Goal: Transaction & Acquisition: Obtain resource

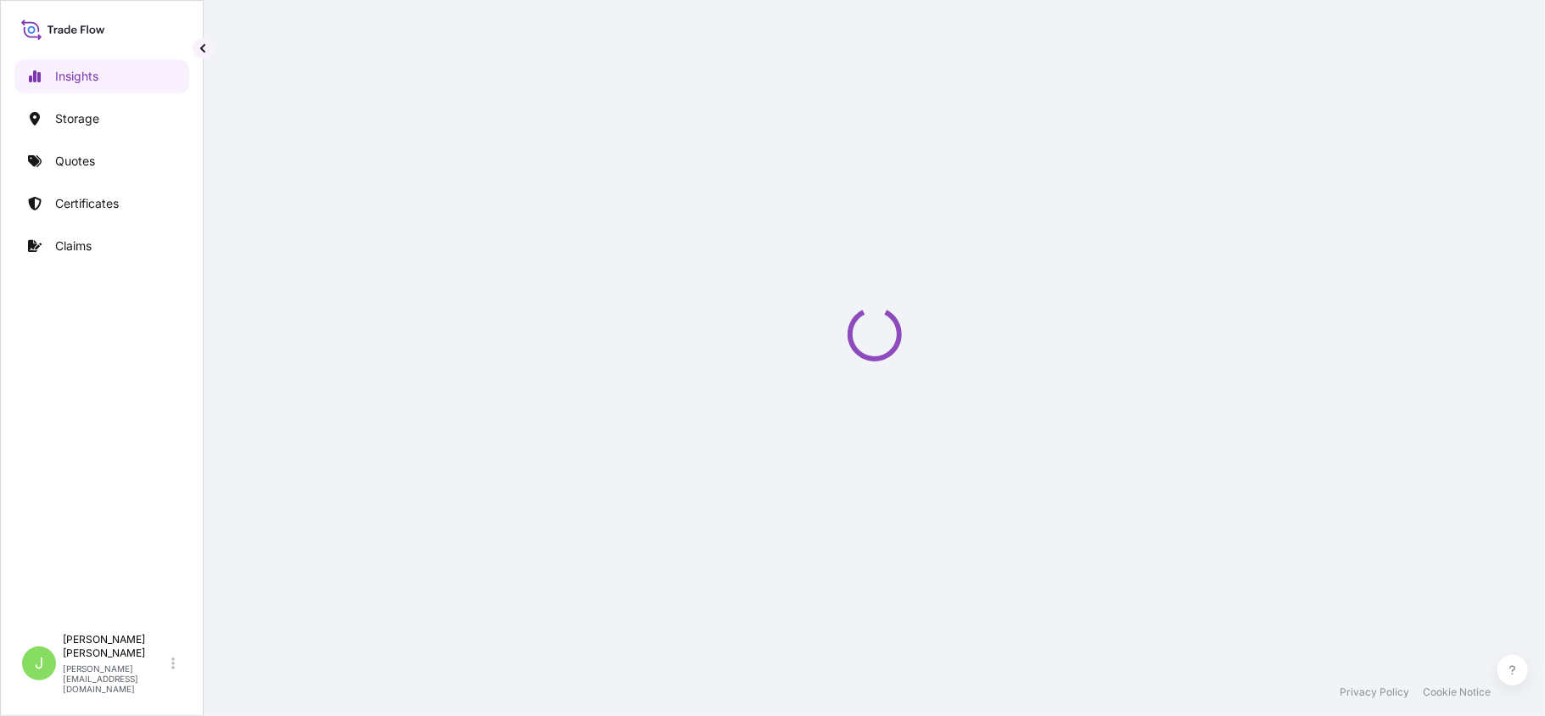
select select "2025"
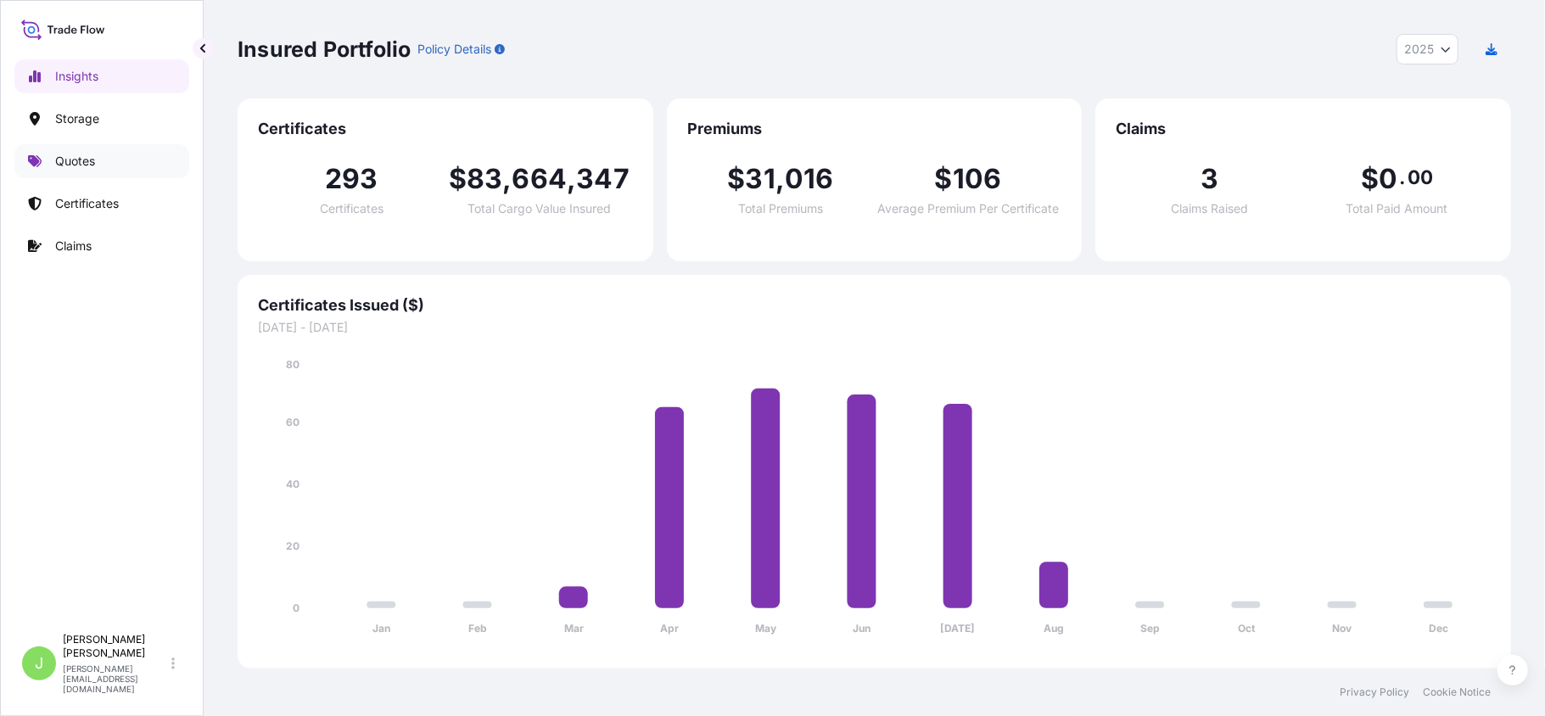
click at [103, 160] on link "Quotes" at bounding box center [101, 161] width 175 height 34
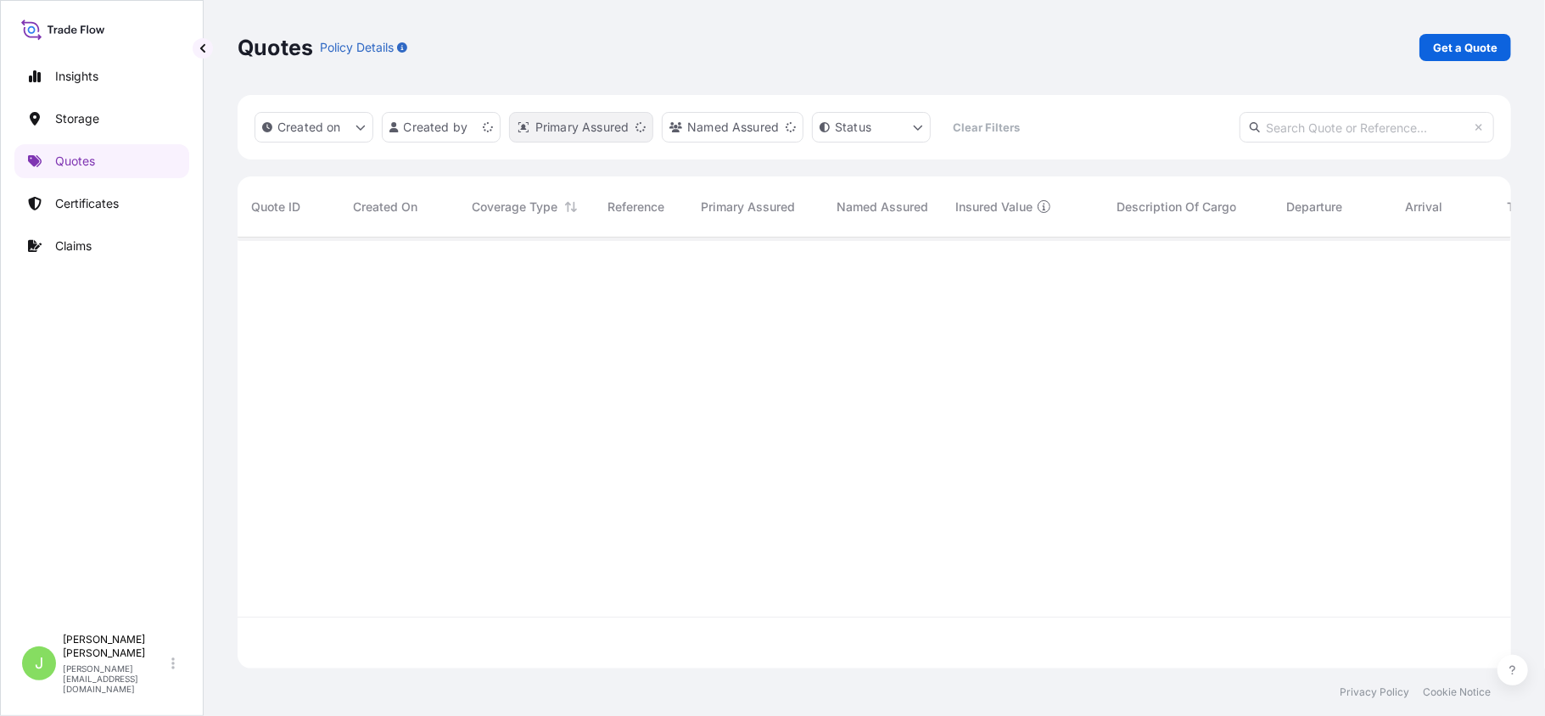
scroll to position [423, 1257]
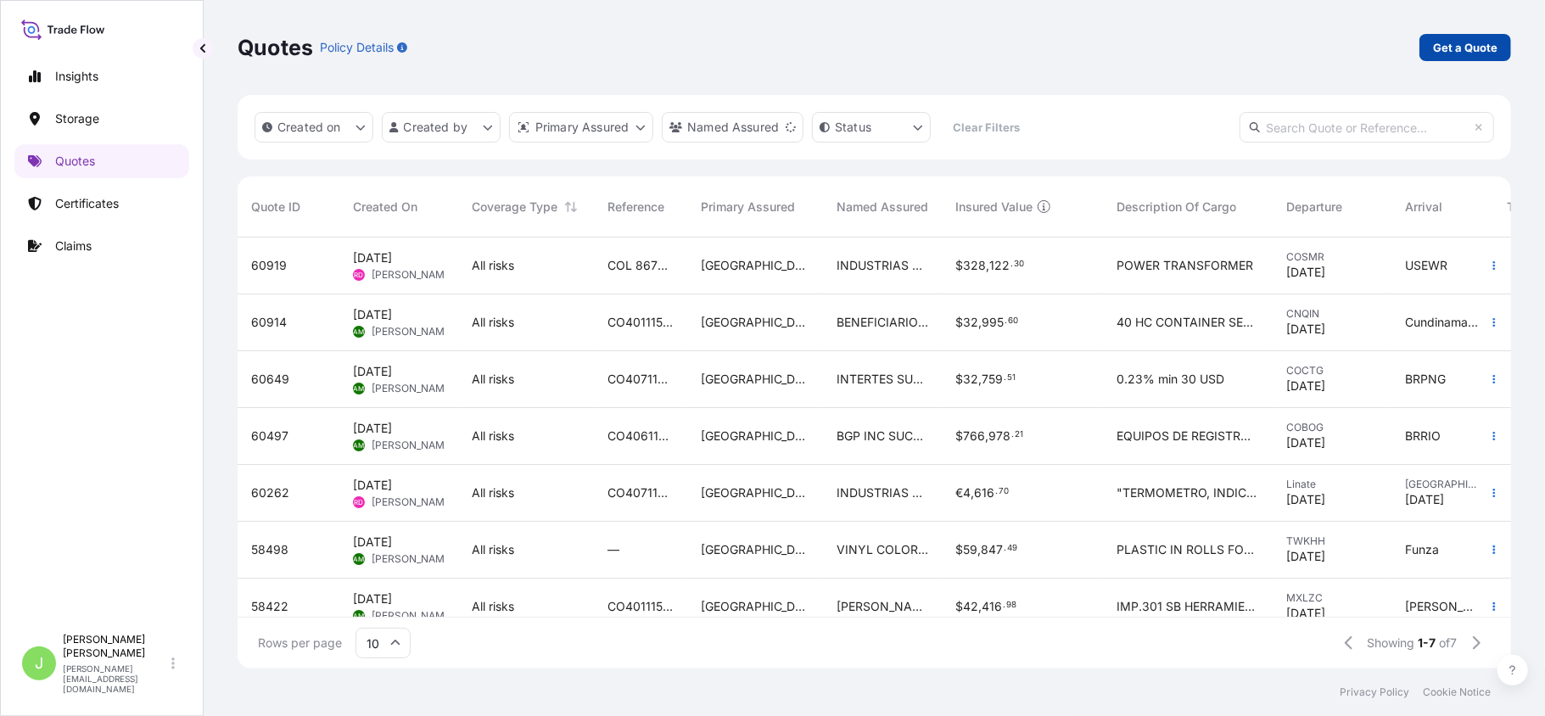
click at [1437, 51] on p "Get a Quote" at bounding box center [1465, 47] width 64 height 17
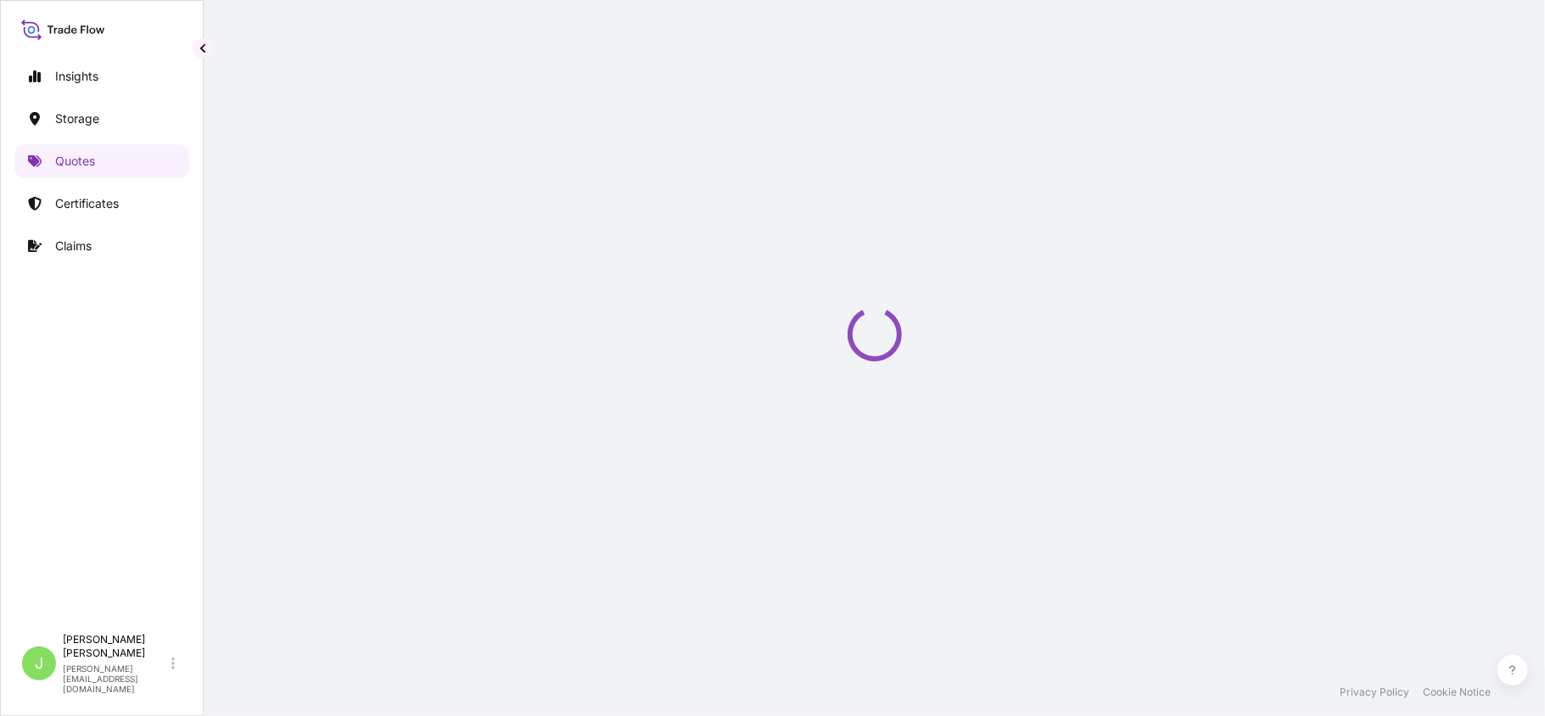
select select "Water"
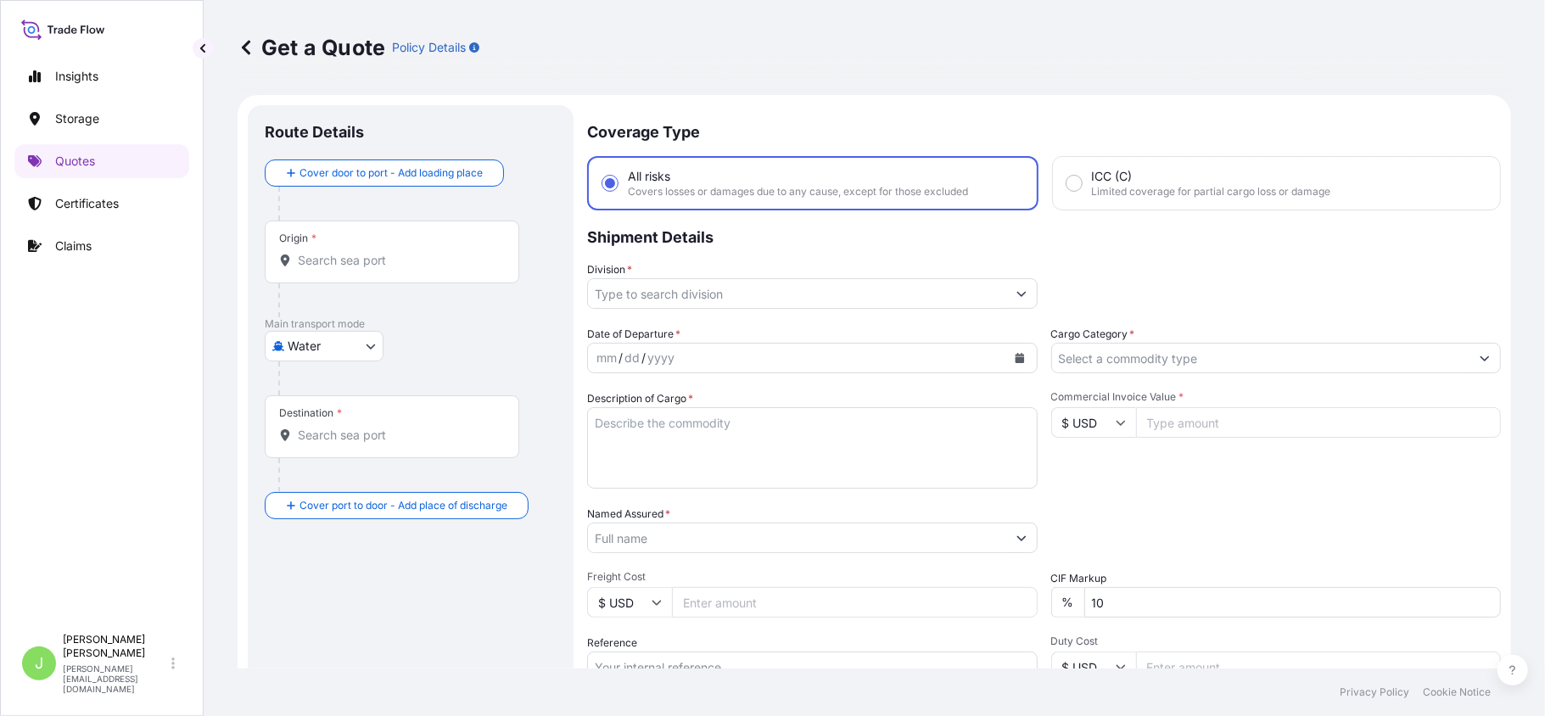
scroll to position [27, 0]
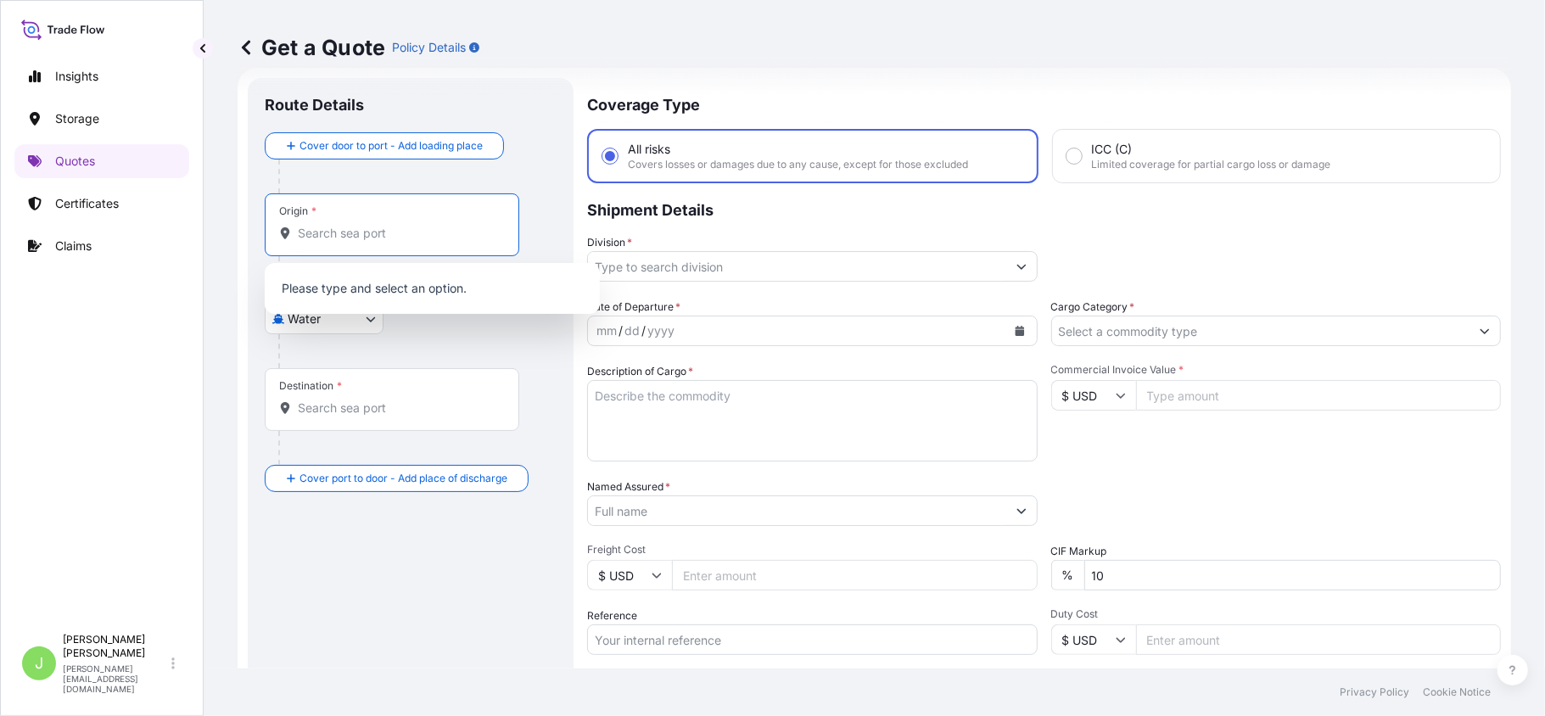
click at [333, 241] on input "Origin *" at bounding box center [398, 233] width 200 height 17
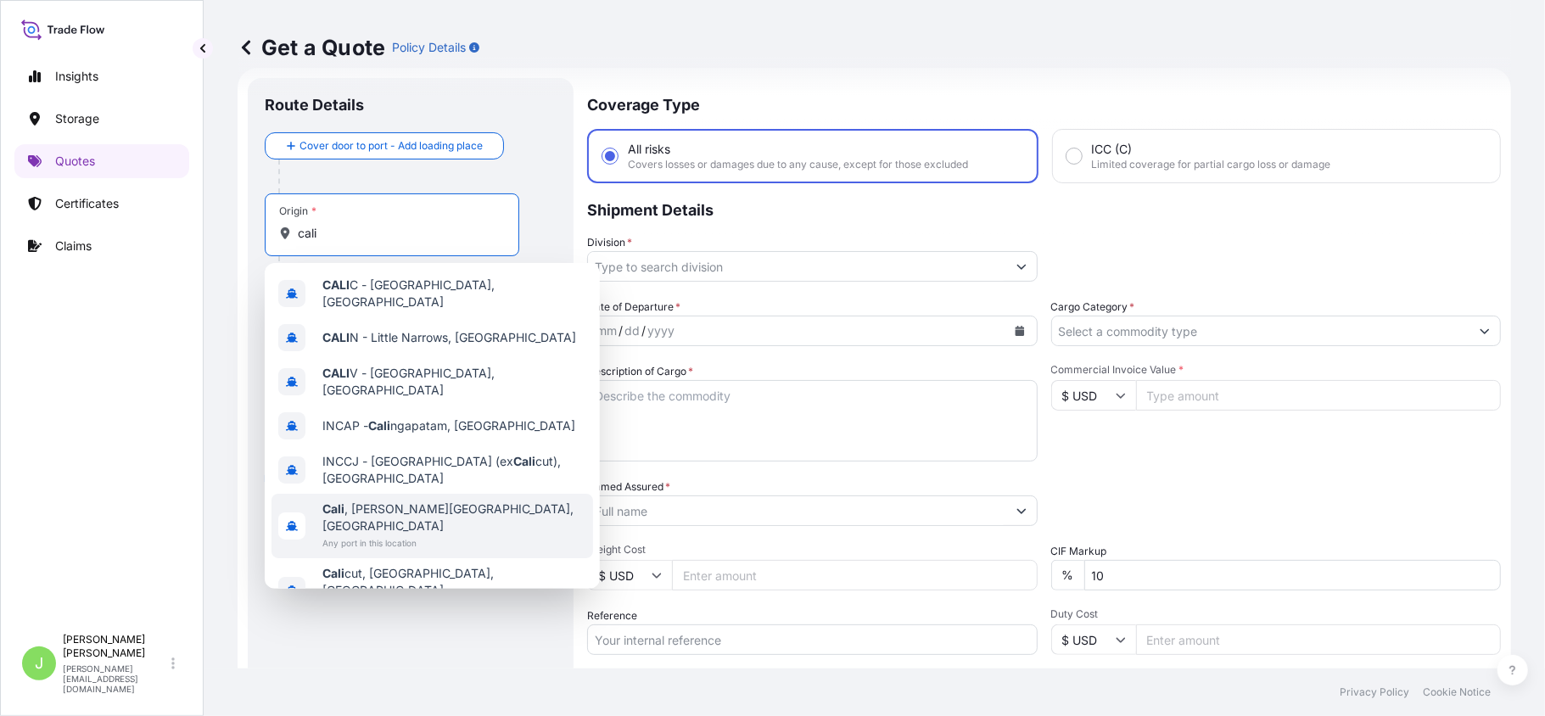
click at [422, 535] on span "Any port in this location" at bounding box center [454, 543] width 264 height 17
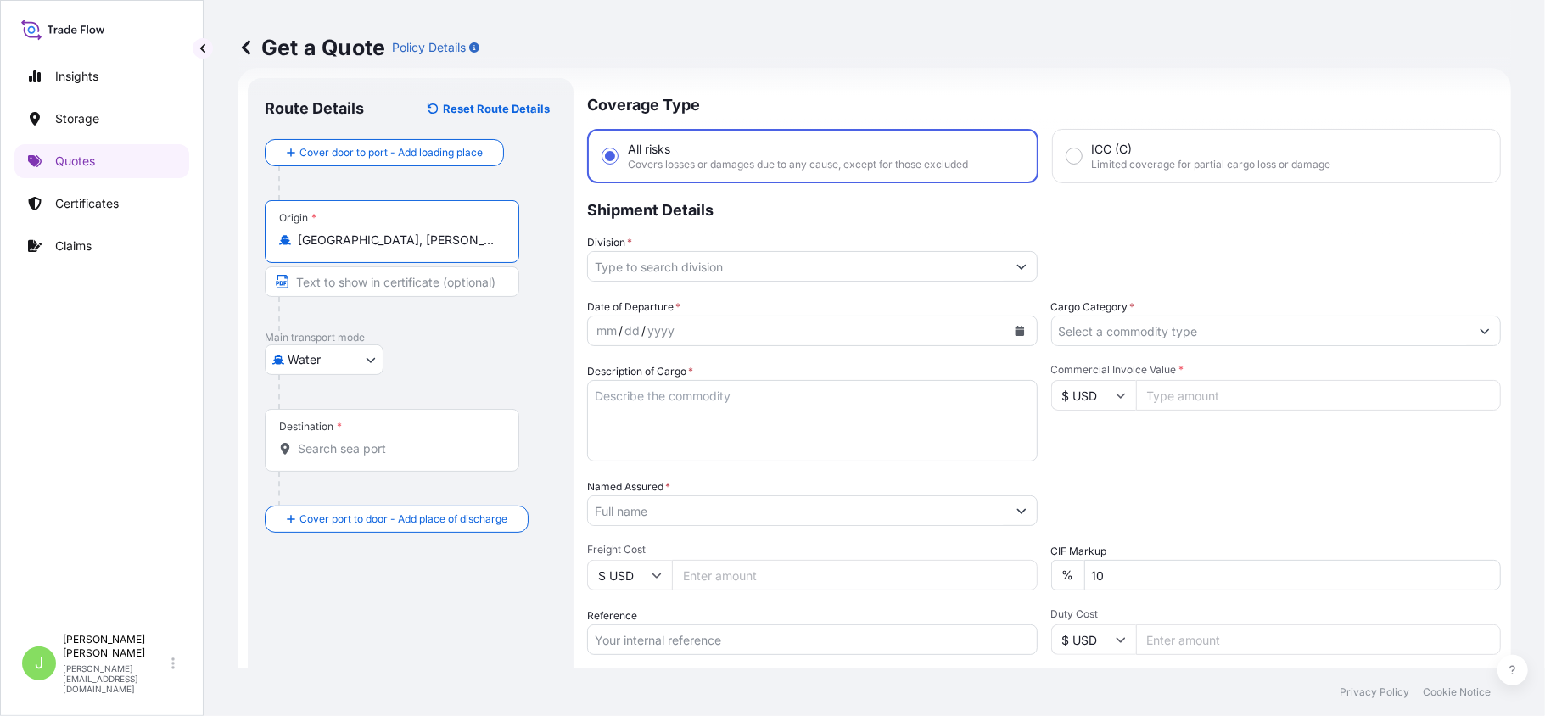
type input "[GEOGRAPHIC_DATA], [PERSON_NAME][GEOGRAPHIC_DATA], [GEOGRAPHIC_DATA]"
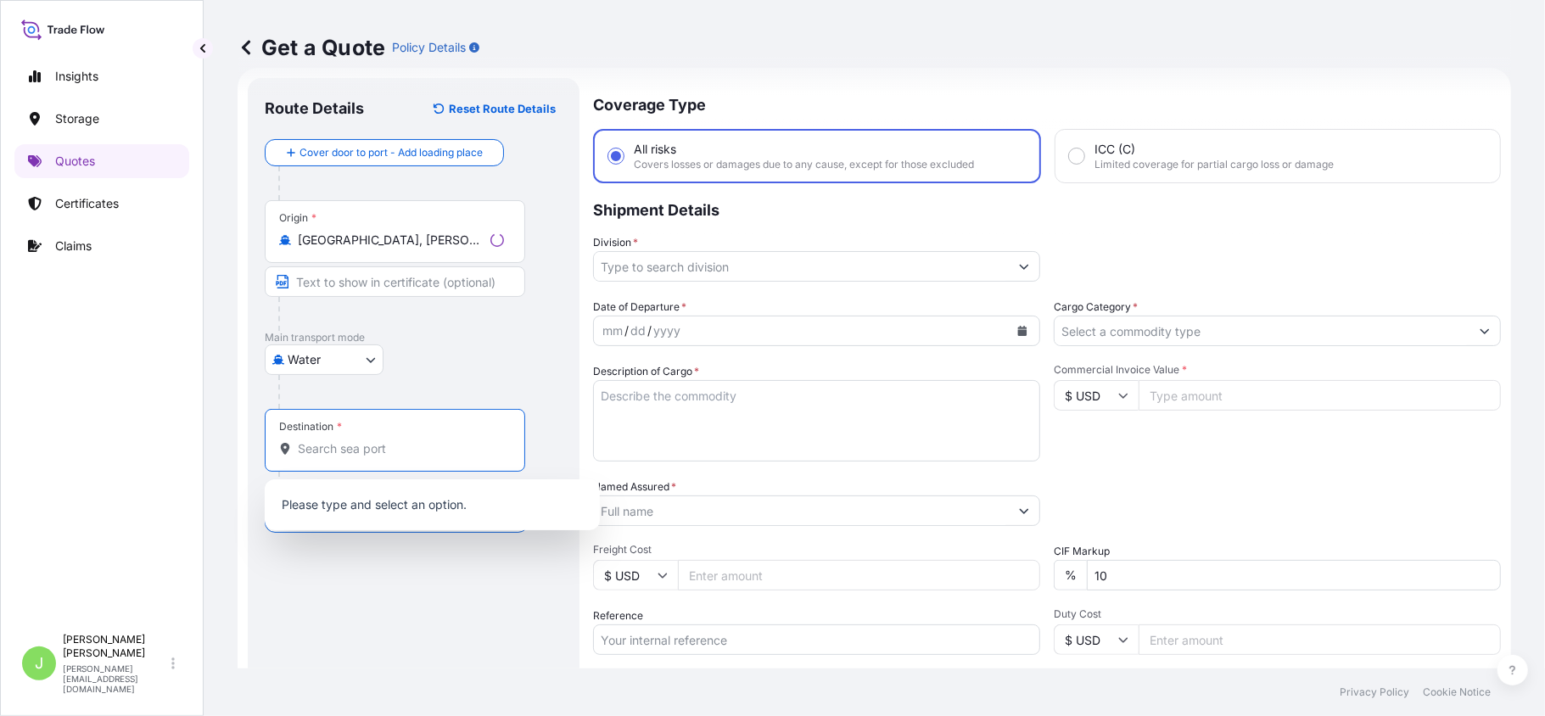
click at [348, 448] on input "Destination *" at bounding box center [401, 448] width 206 height 17
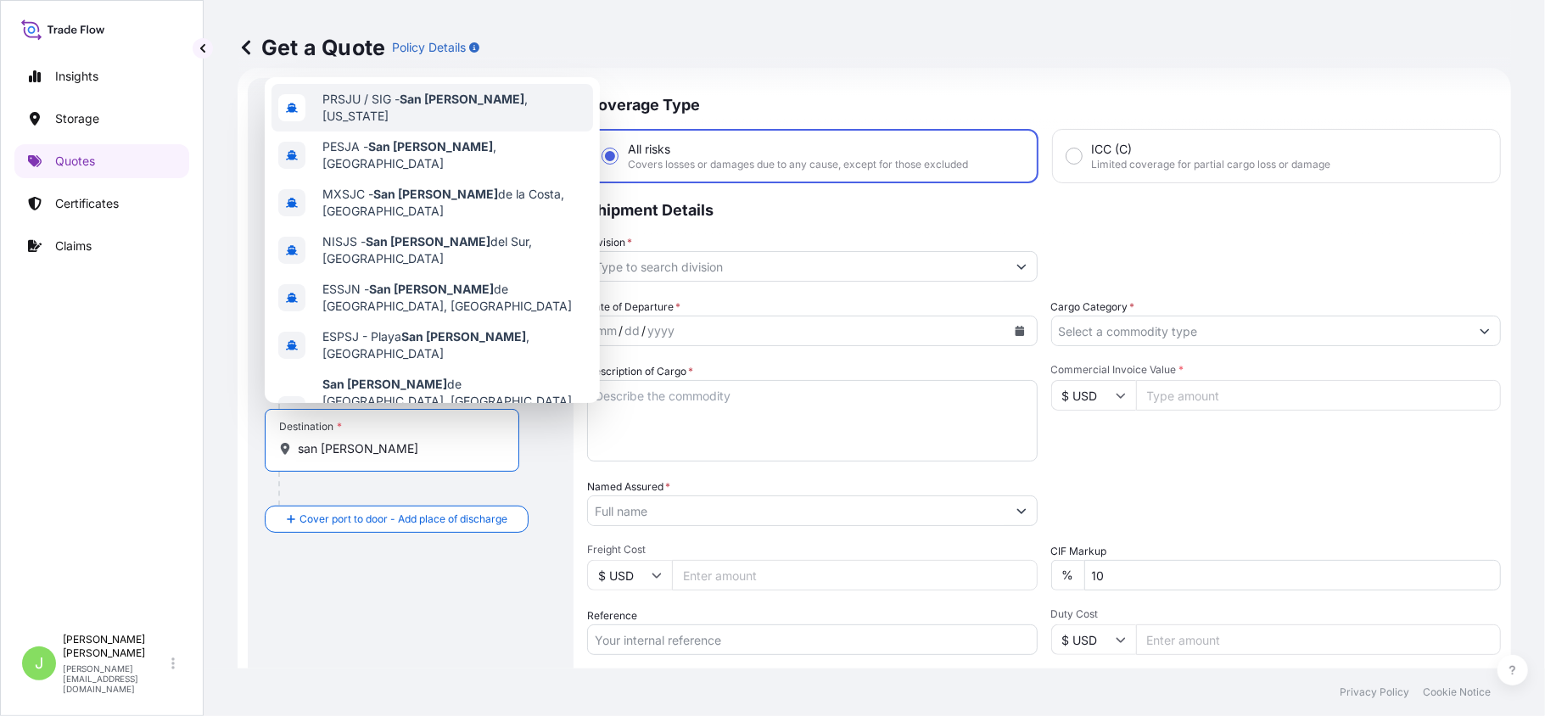
click at [398, 119] on div "PRSJU / SIG - [GEOGRAPHIC_DATA][PERSON_NAME] , [US_STATE]" at bounding box center [433, 108] width 322 height 48
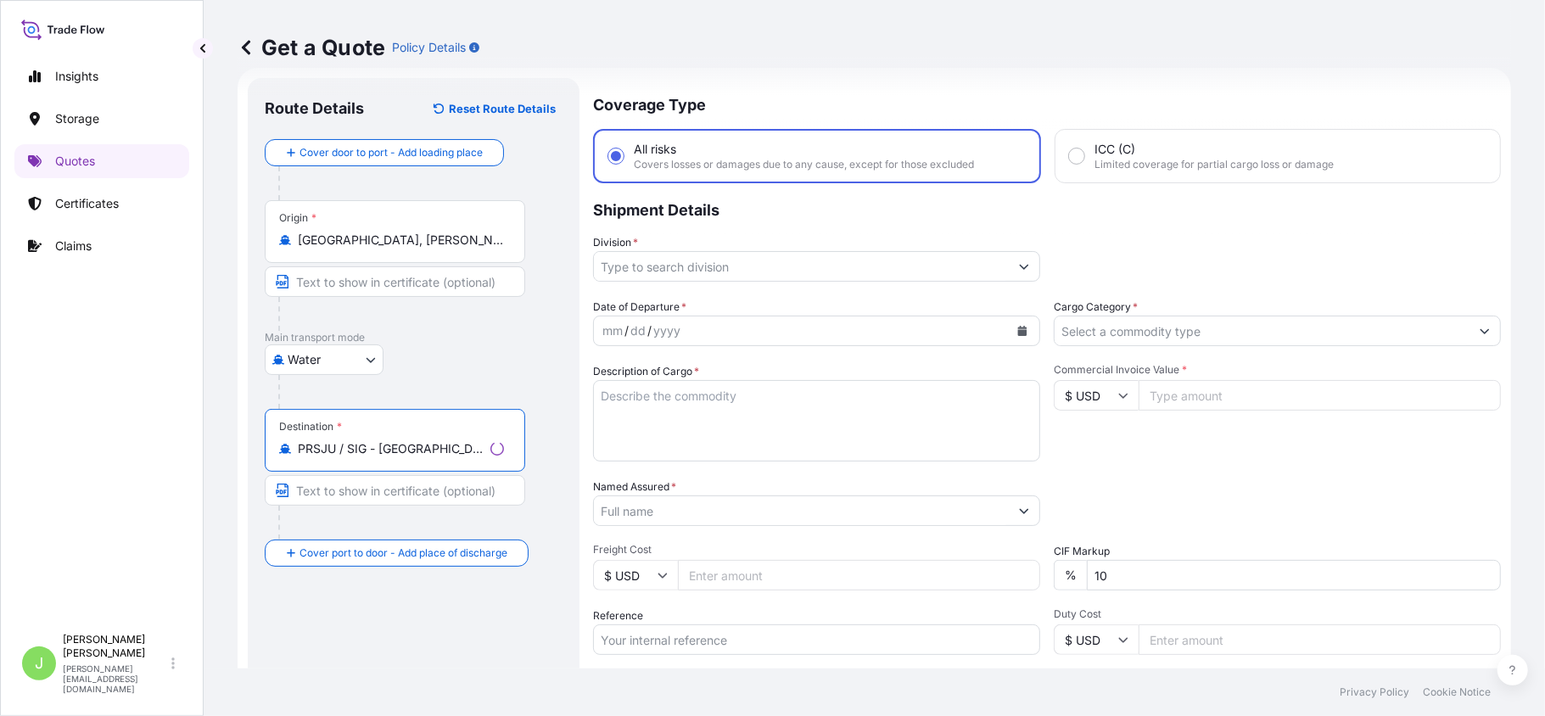
type input "PRSJU / SIG - [GEOGRAPHIC_DATA][PERSON_NAME], [US_STATE]"
click at [636, 265] on input "Division *" at bounding box center [801, 266] width 415 height 31
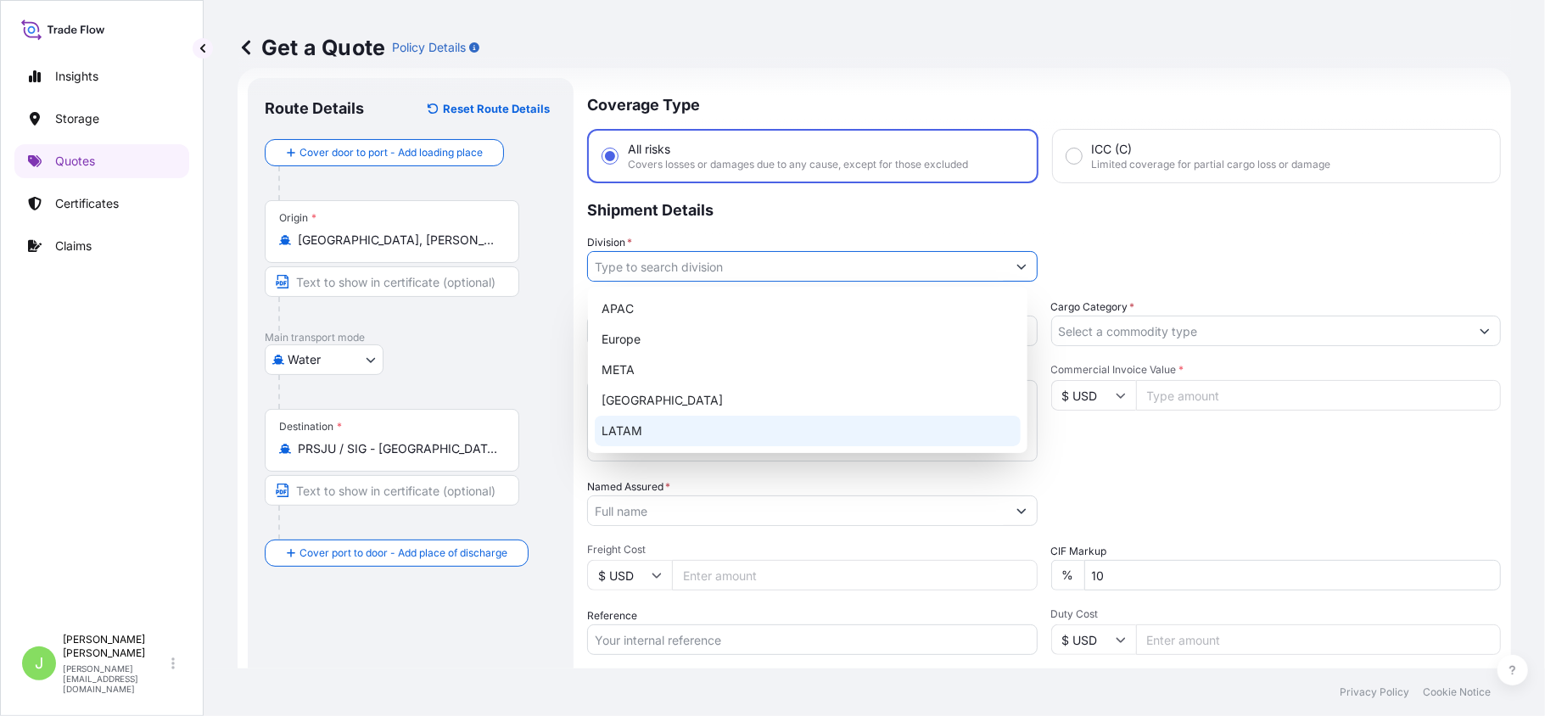
click at [653, 421] on div "LATAM" at bounding box center [808, 431] width 426 height 31
type input "LATAM"
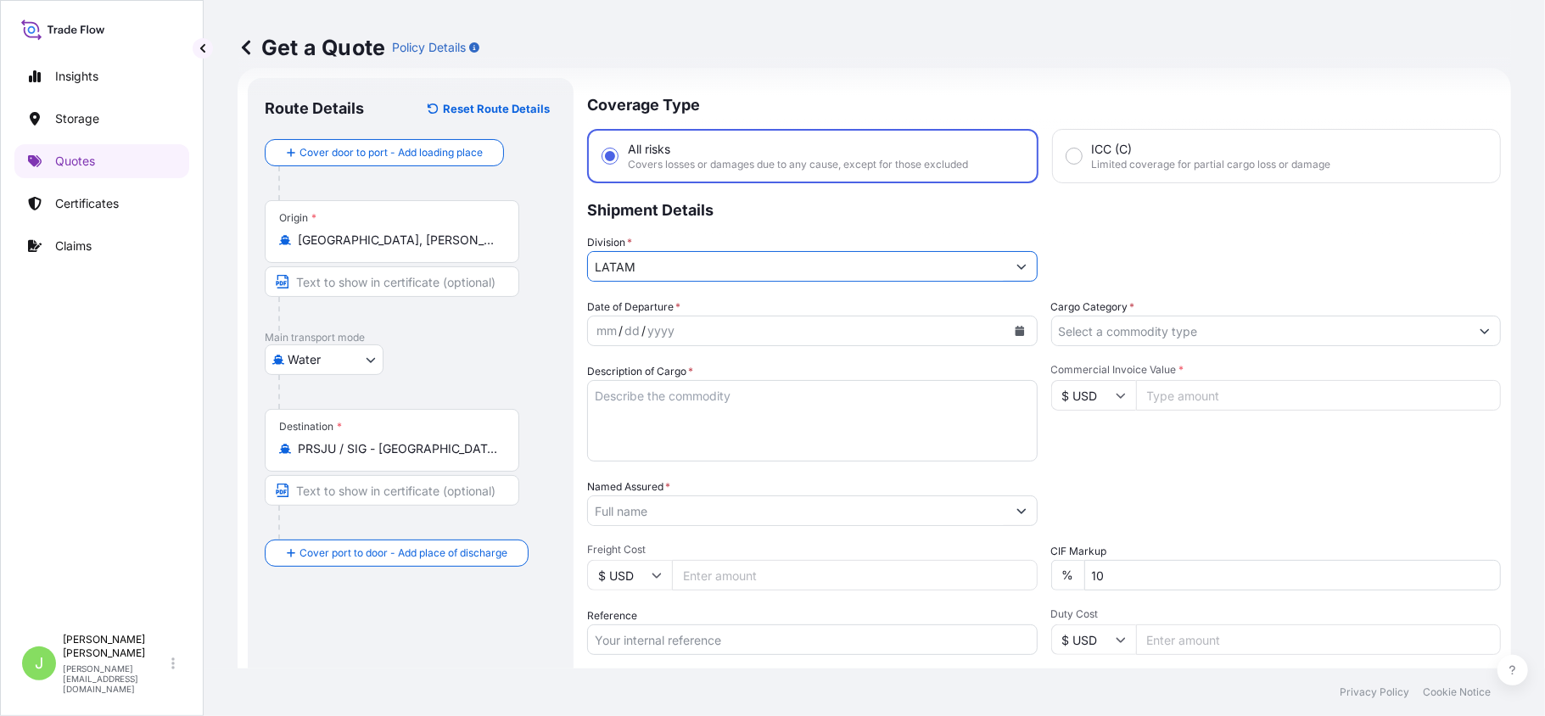
click at [1083, 326] on input "Cargo Category *" at bounding box center [1261, 331] width 418 height 31
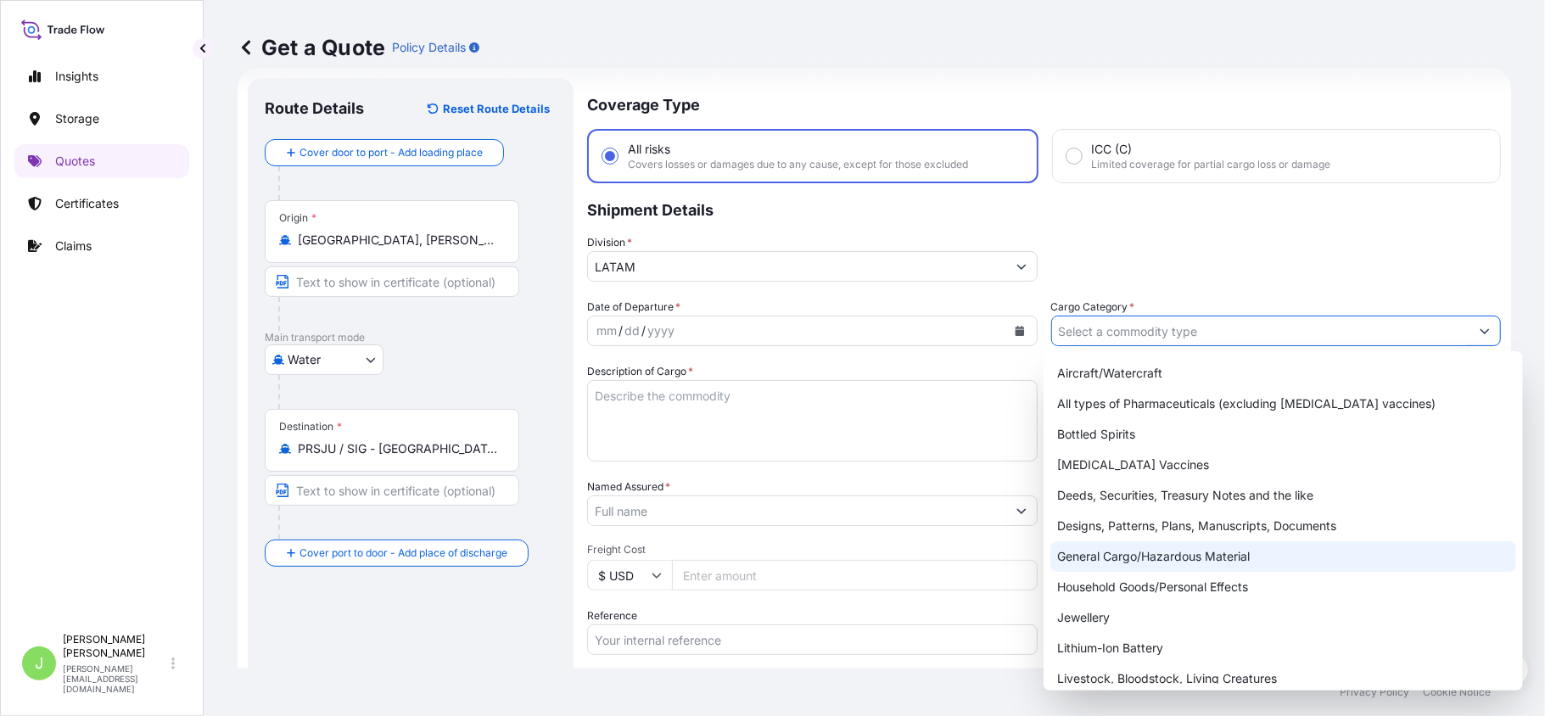
click at [1103, 555] on div "General Cargo/Hazardous Material" at bounding box center [1284, 556] width 466 height 31
type input "General Cargo/Hazardous Material"
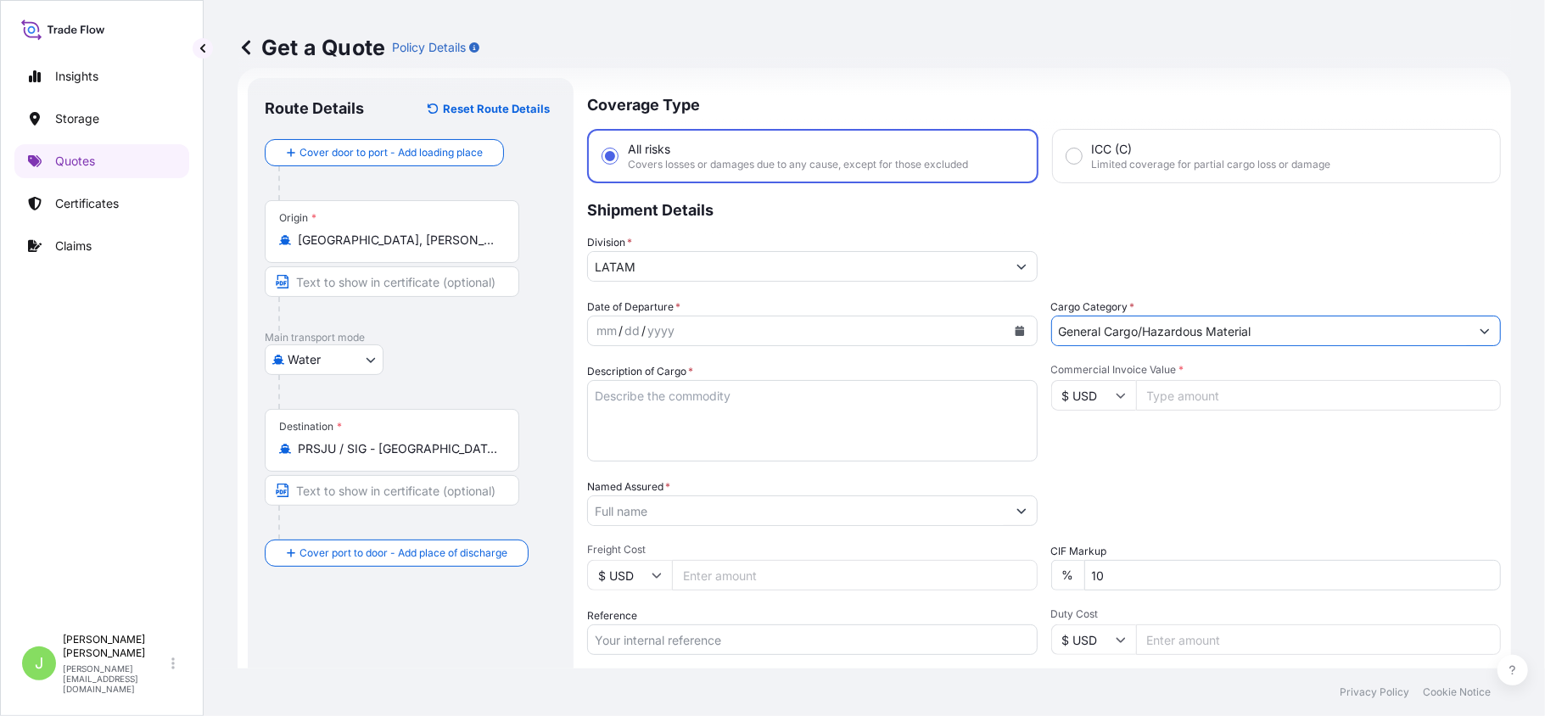
click at [1018, 338] on button "Calendar" at bounding box center [1019, 330] width 27 height 27
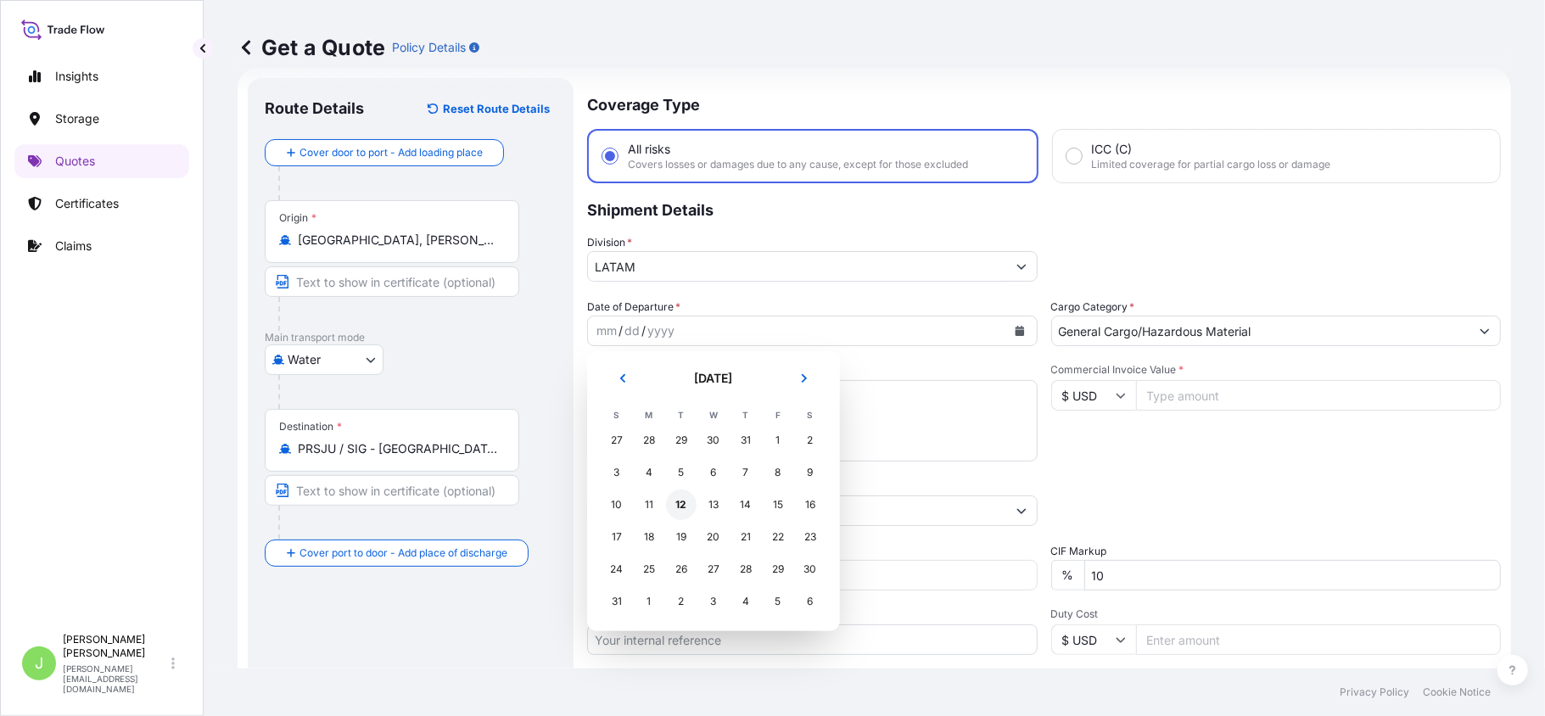
click at [684, 500] on div "12" at bounding box center [681, 505] width 31 height 31
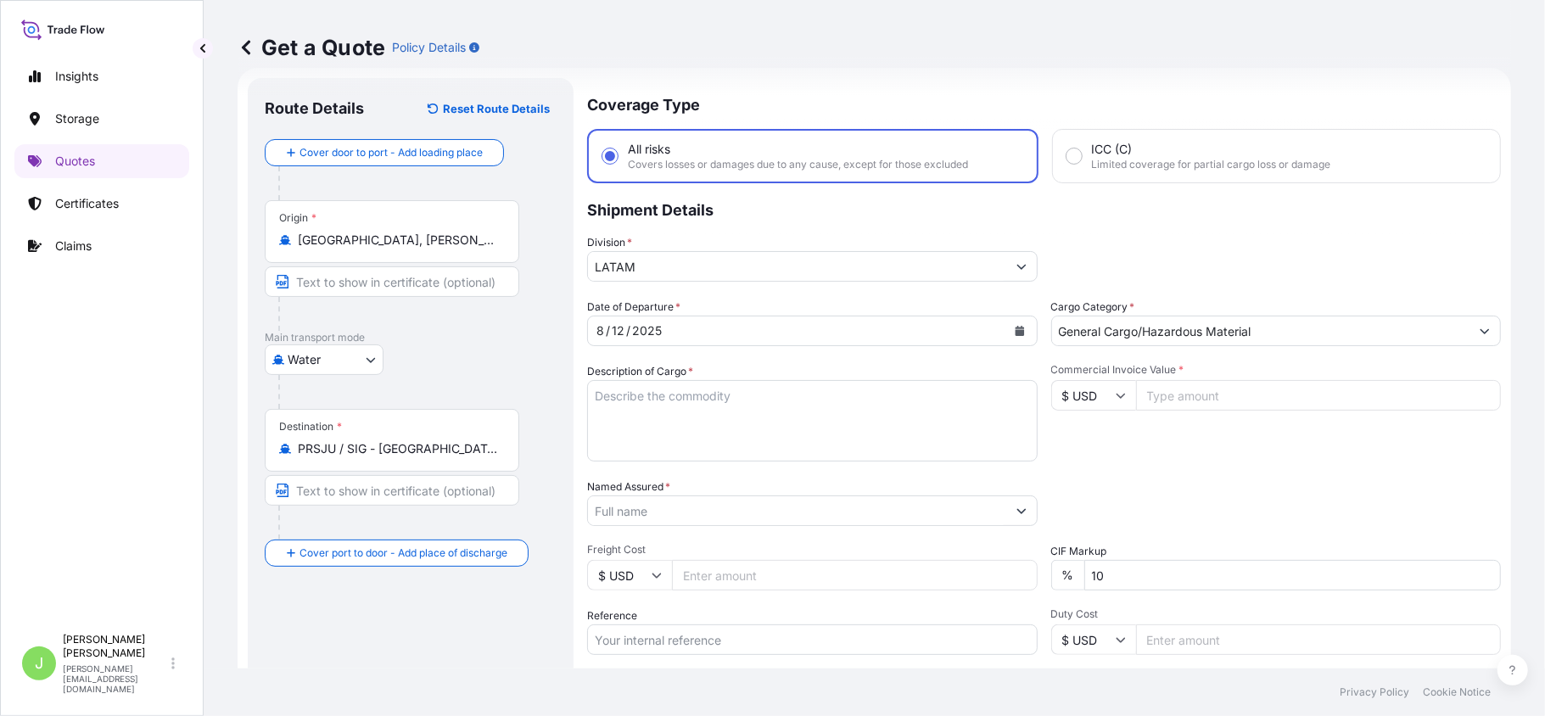
click at [648, 402] on textarea "Description of Cargo *" at bounding box center [812, 420] width 451 height 81
paste textarea "EARRINGS, BAG, BRACELET, SHOES, NECKLACE, PANTS, SECURITY PIN, HAT, CLOTHING"
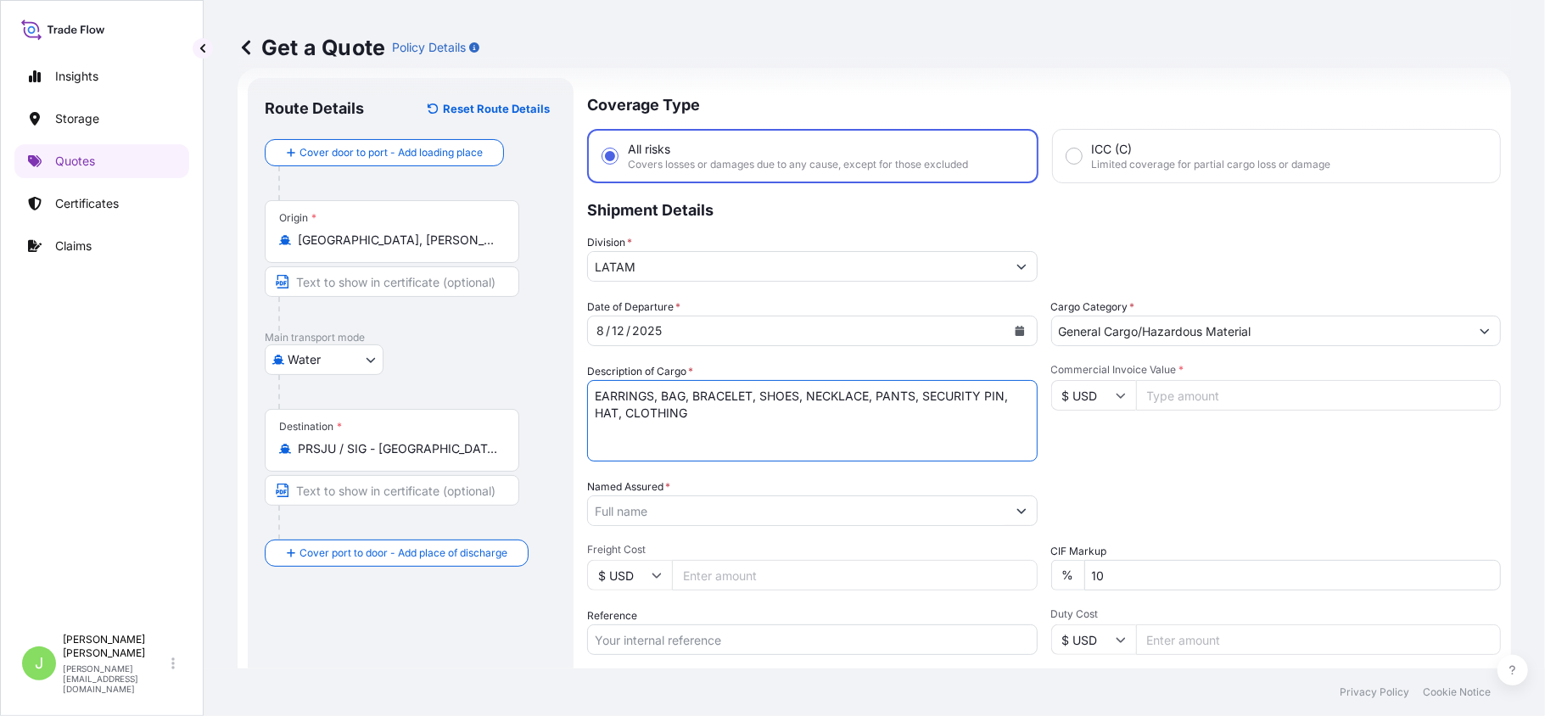
type textarea "EARRINGS, BAG, BRACELET, SHOES, NECKLACE, PANTS, SECURITY PIN, HAT, CLOTHING"
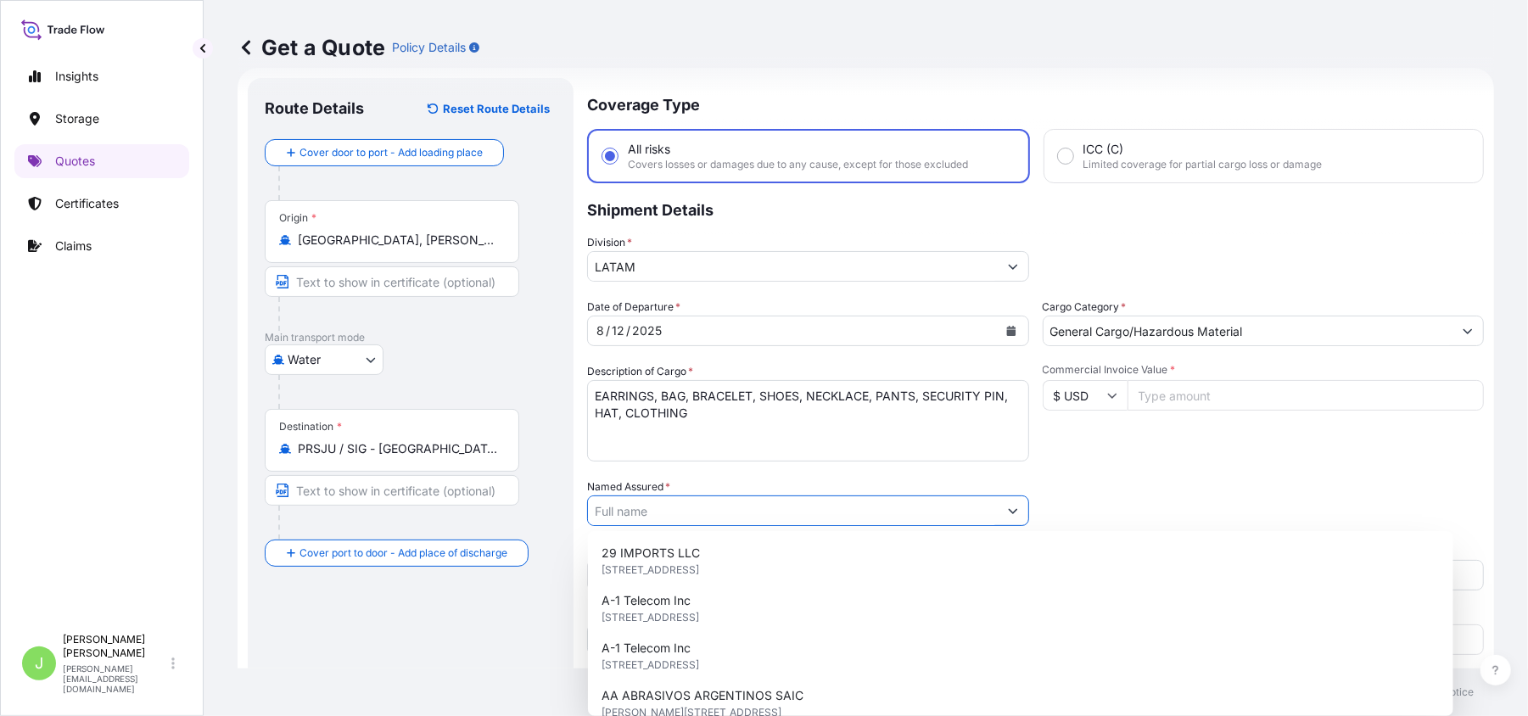
click at [636, 496] on input "Named Assured *" at bounding box center [793, 511] width 410 height 31
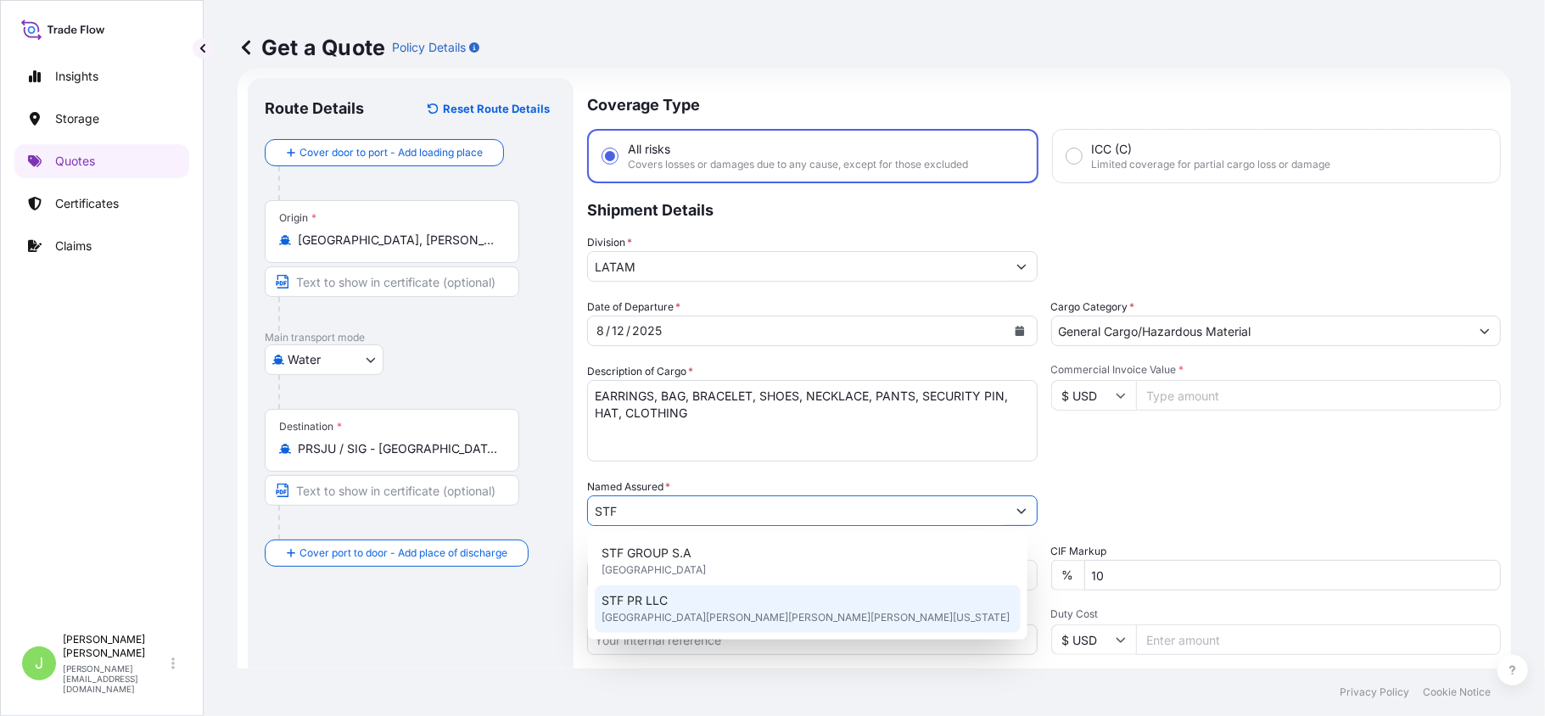
click at [682, 601] on div "STF PR LLC [STREET_ADDRESS][PERSON_NAME][PERSON_NAME][PERSON_NAME][US_STATE]" at bounding box center [808, 610] width 426 height 48
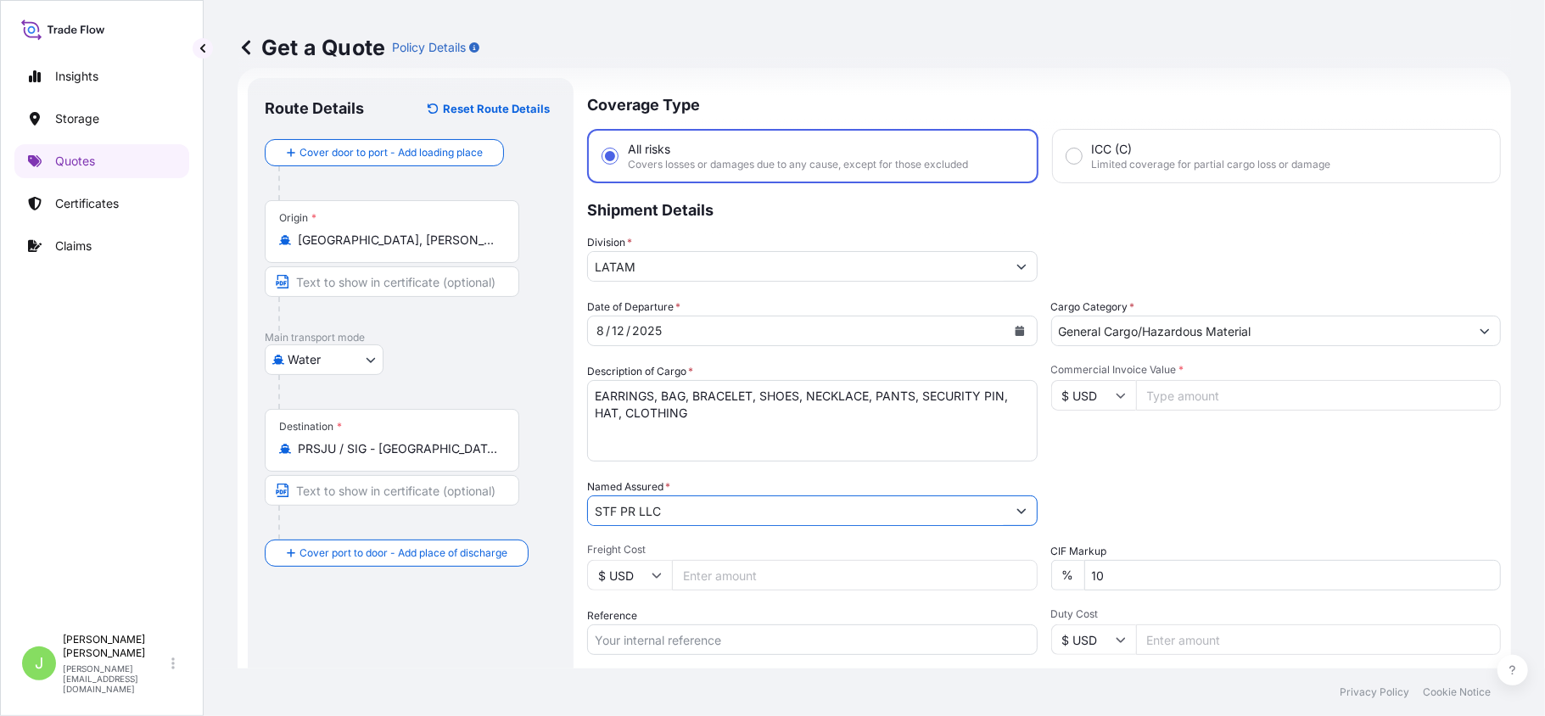
type input "STF PR LLC"
click at [748, 545] on span "Freight Cost" at bounding box center [812, 550] width 451 height 14
click at [748, 560] on input "Freight Cost" at bounding box center [855, 575] width 366 height 31
type input "1302"
click at [646, 626] on input "Reference" at bounding box center [812, 640] width 451 height 31
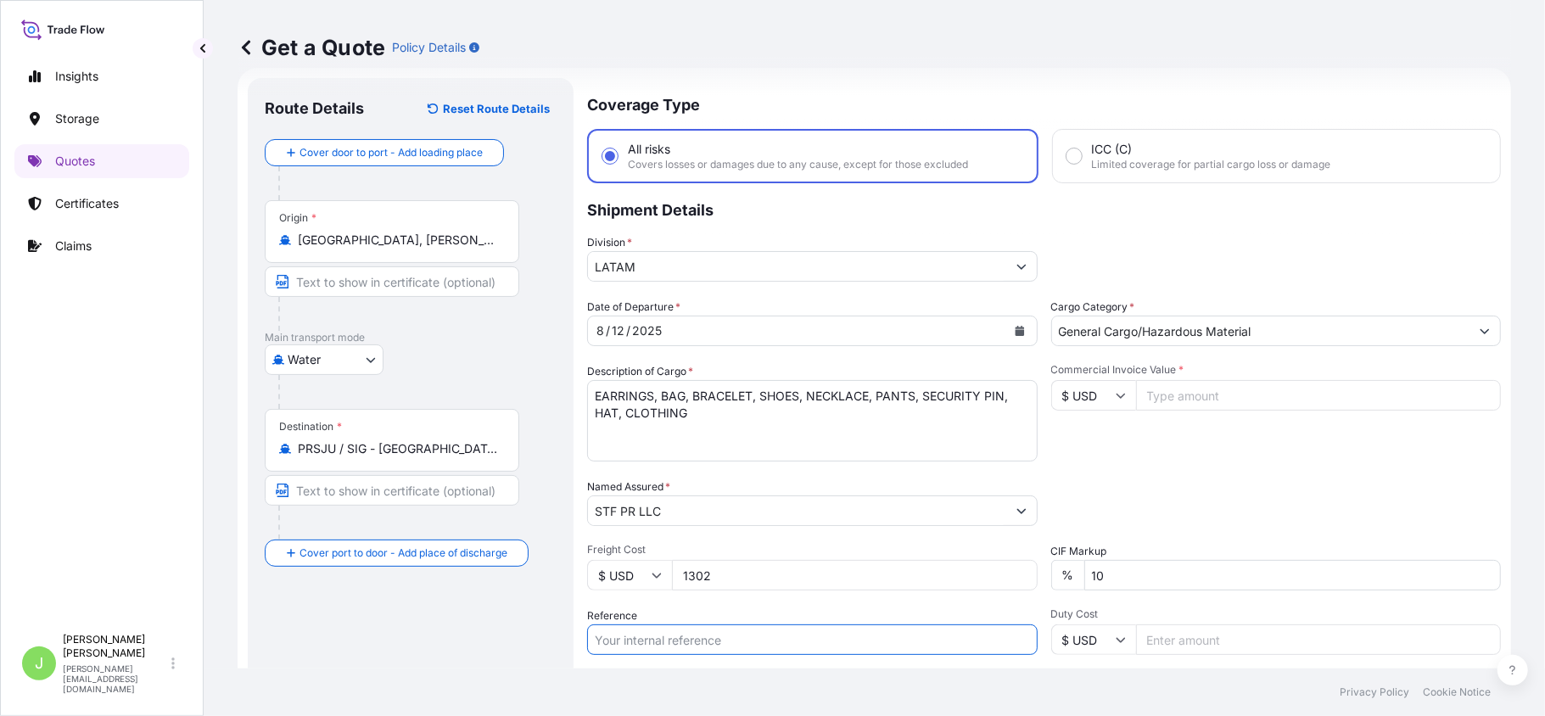
paste input "CO4001152204"
type input "CO4001152204"
click at [1159, 387] on input "Commercial Invoice Value *" at bounding box center [1319, 395] width 366 height 31
type input "1412"
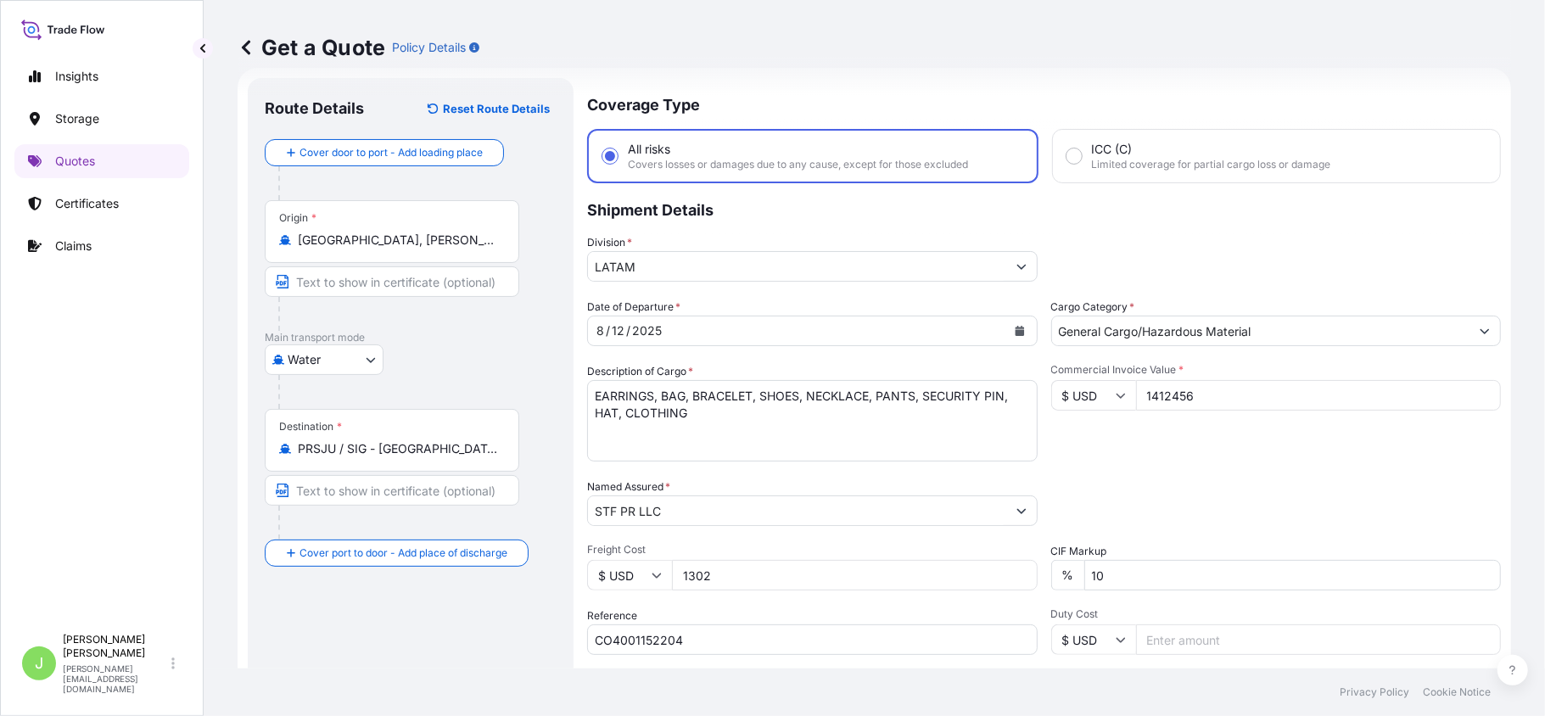
click at [1198, 408] on input "1412456" at bounding box center [1319, 395] width 366 height 31
click at [1168, 425] on div "Commercial Invoice Value * $ USD 1412456" at bounding box center [1276, 412] width 451 height 98
click at [1164, 401] on input "1412456" at bounding box center [1319, 395] width 366 height 31
click at [1151, 483] on div "Packing Category Type to search a container mode Please select a primary mode o…" at bounding box center [1276, 503] width 451 height 48
click at [1169, 385] on input "1412456" at bounding box center [1319, 395] width 366 height 31
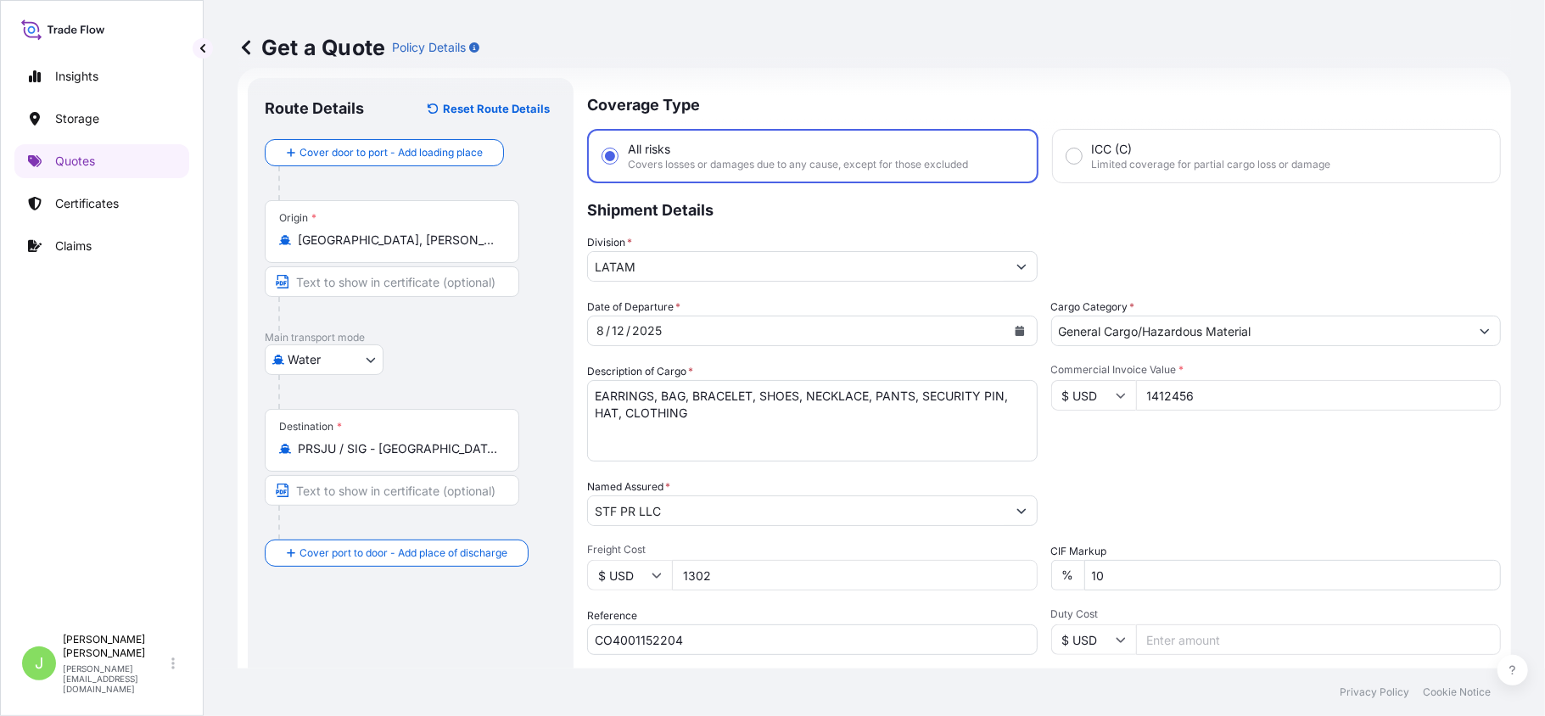
click at [1169, 385] on input "1412456" at bounding box center [1319, 395] width 366 height 31
type input "1"
type input "1412456"
click at [1137, 445] on div "Commercial Invoice Value * $ USD 1412456" at bounding box center [1276, 412] width 451 height 98
click at [1151, 394] on input "1412456" at bounding box center [1319, 395] width 366 height 31
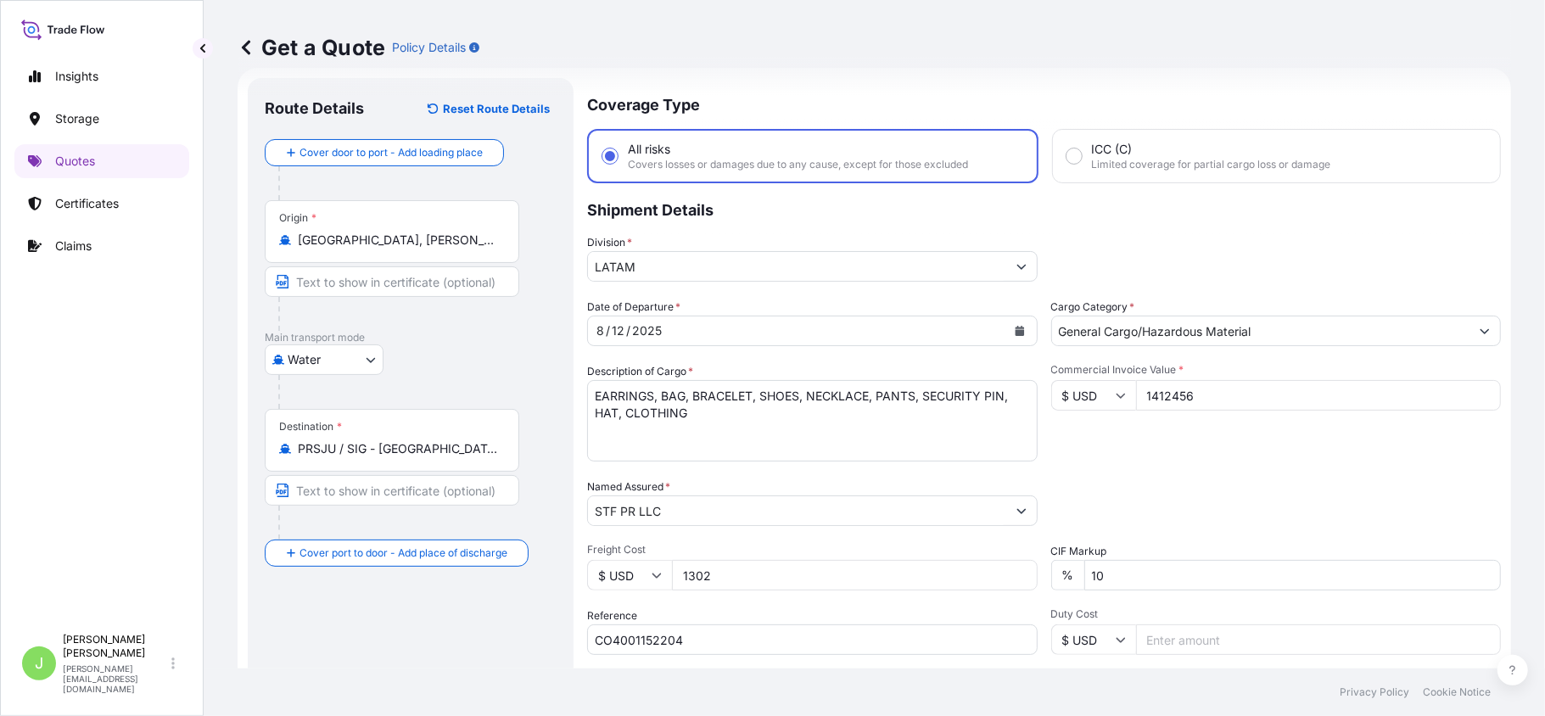
click at [1151, 394] on input "1412456" at bounding box center [1319, 395] width 366 height 31
click at [1175, 381] on input "Commercial Invoice Value *" at bounding box center [1319, 395] width 366 height 31
click at [1185, 395] on input "Commercial Invoice Value *" at bounding box center [1319, 395] width 366 height 31
type input "1412"
type input "1"
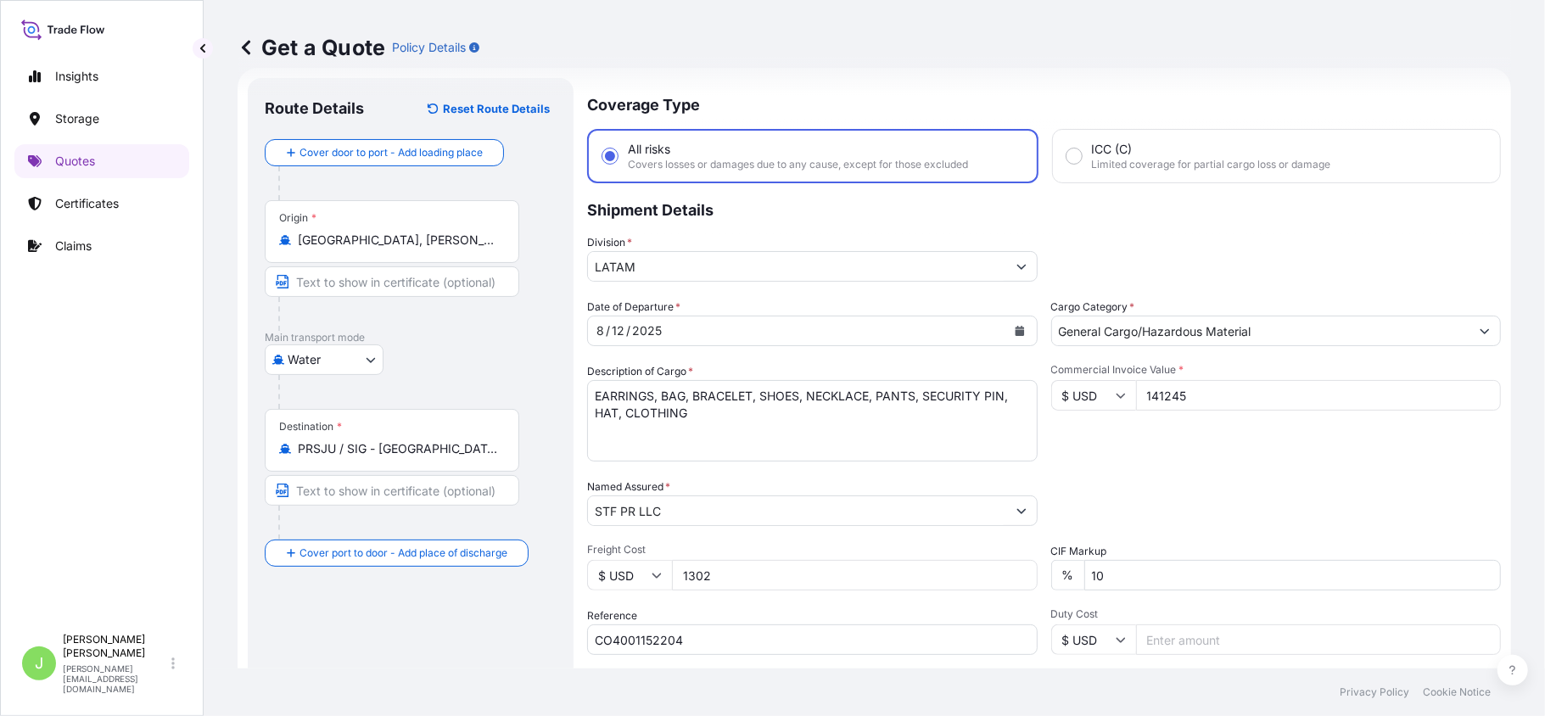
type input "1412456"
click at [1196, 424] on div "Commercial Invoice Value * $ USD 1412456" at bounding box center [1276, 412] width 451 height 98
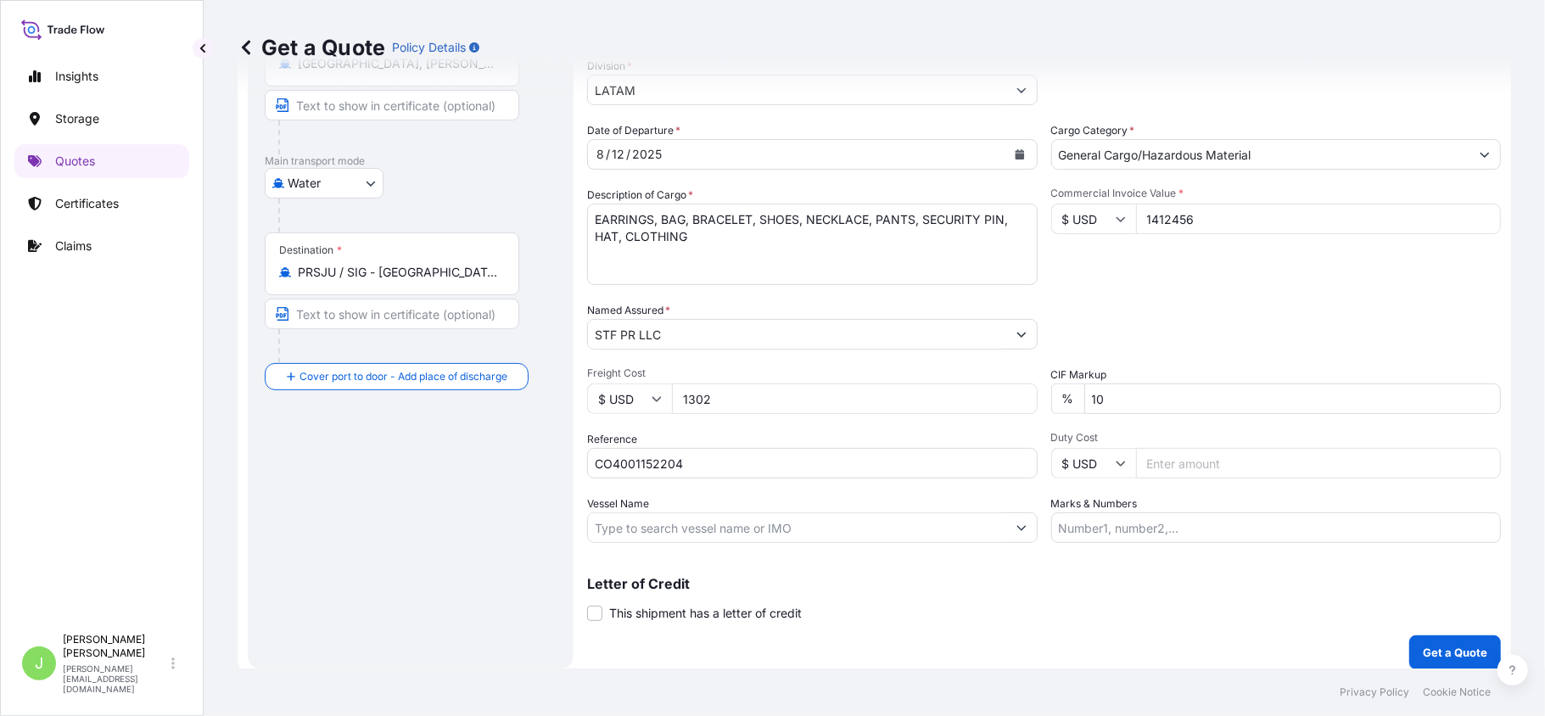
scroll to position [214, 0]
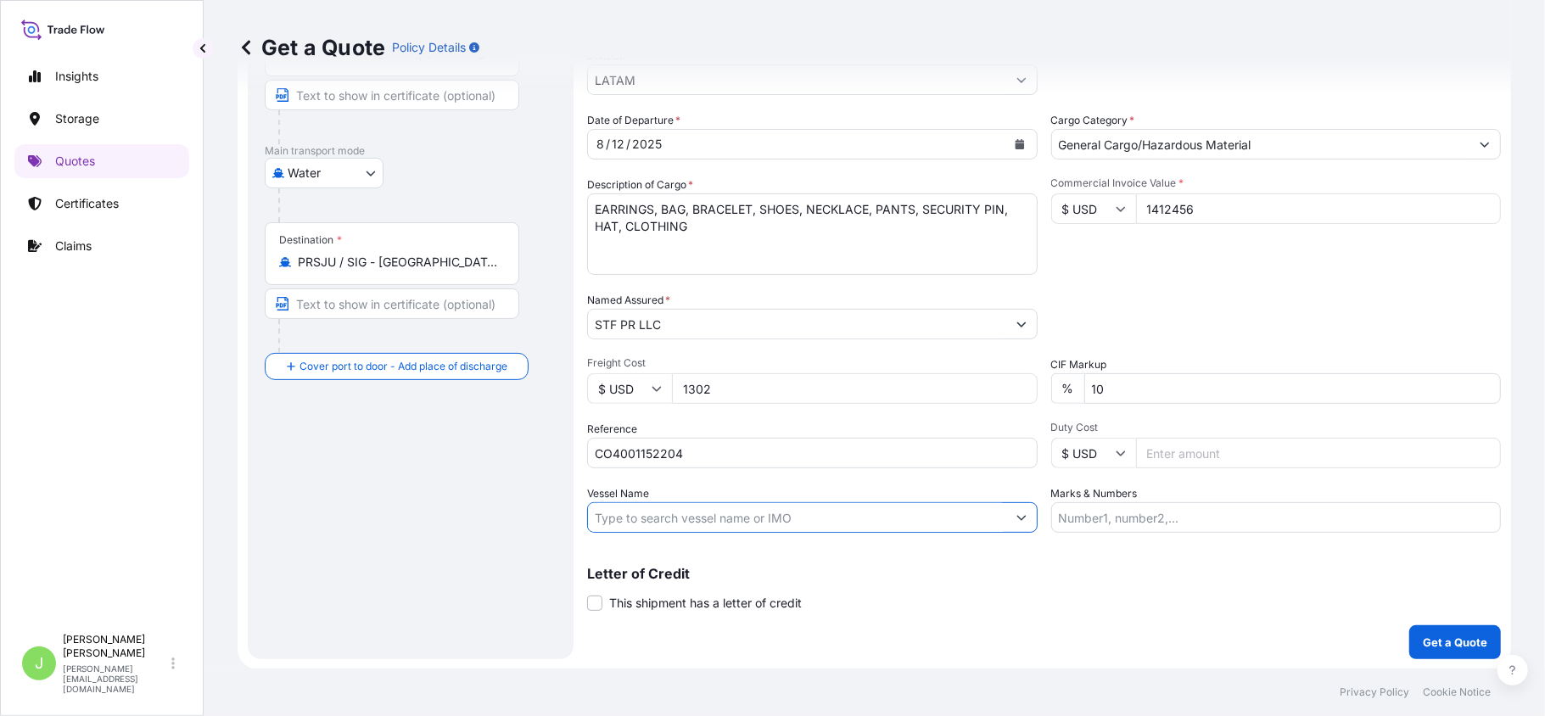
click at [650, 520] on input "Vessel Name" at bounding box center [797, 517] width 418 height 31
paste input "AV9384 - AV0230"
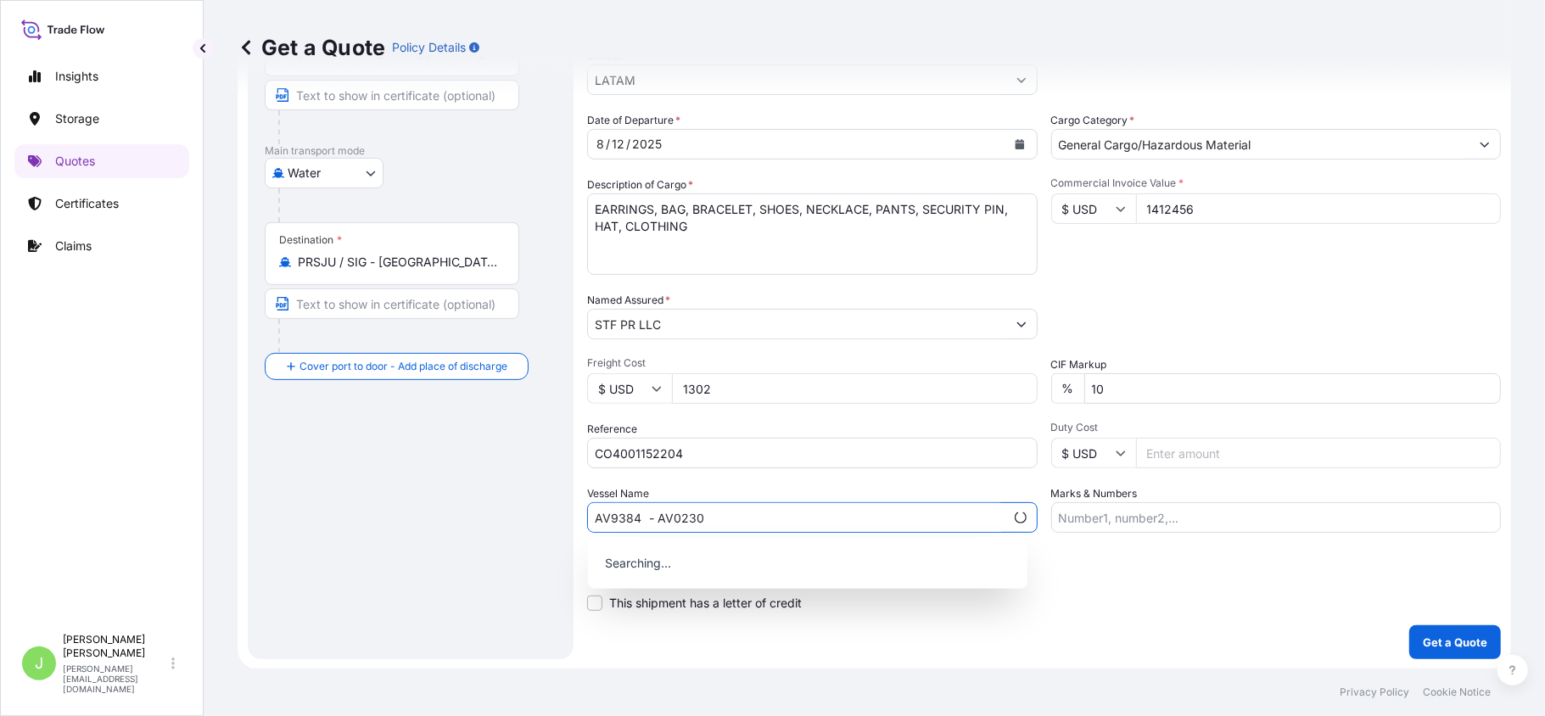
type input "AV9384 - AV0230"
click at [1275, 283] on div "Date of Departure * [DATE] Cargo Category * General Cargo/Hazardous Material De…" at bounding box center [1044, 322] width 914 height 421
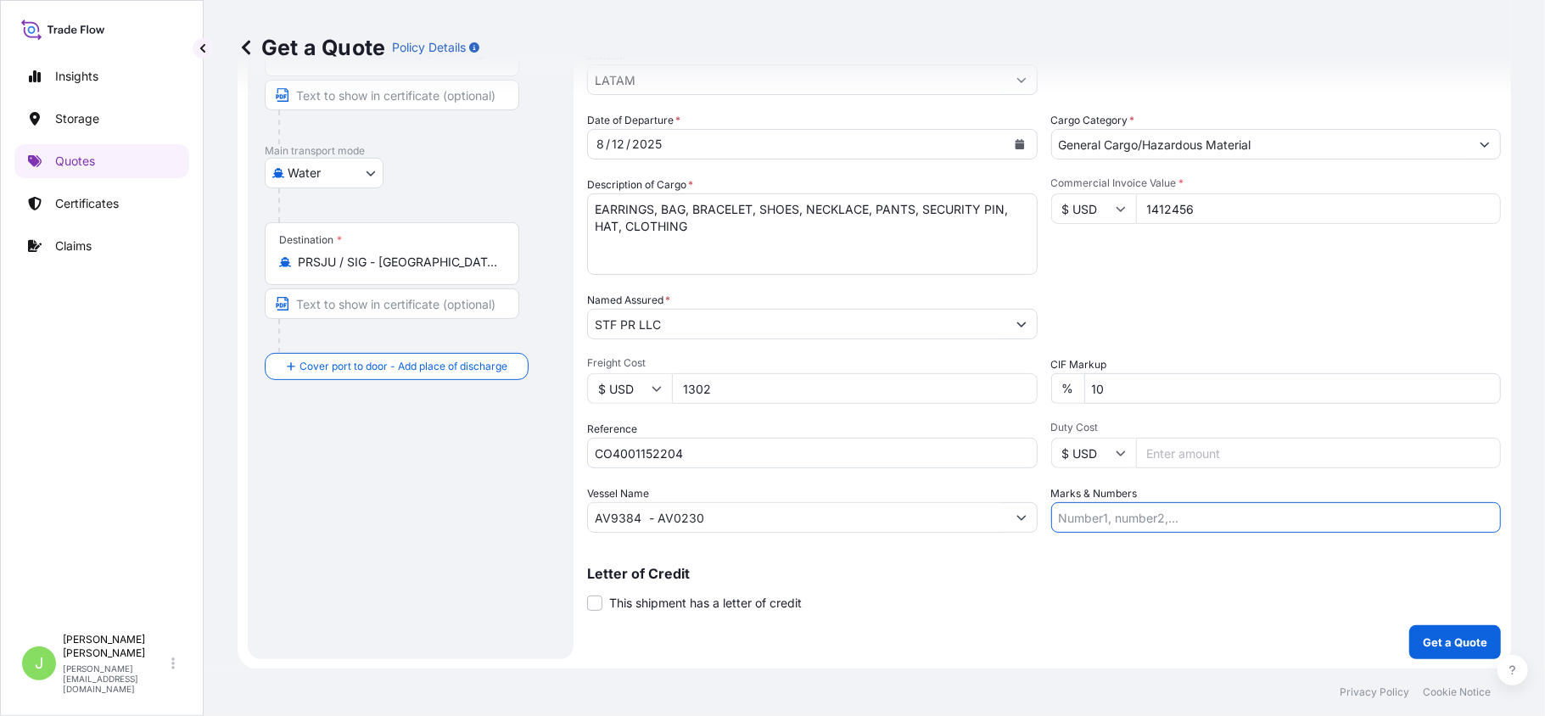
click at [1199, 513] on input "Marks & Numbers" at bounding box center [1276, 517] width 451 height 31
paste input "CO4001152204"
click at [1305, 527] on input "CO4001152204 // VENTA DEL SEGURO:" at bounding box center [1276, 517] width 451 height 31
paste input "0.25"
type input "CO4001152204 // VENTA DEL SEGURO: 0.25%"
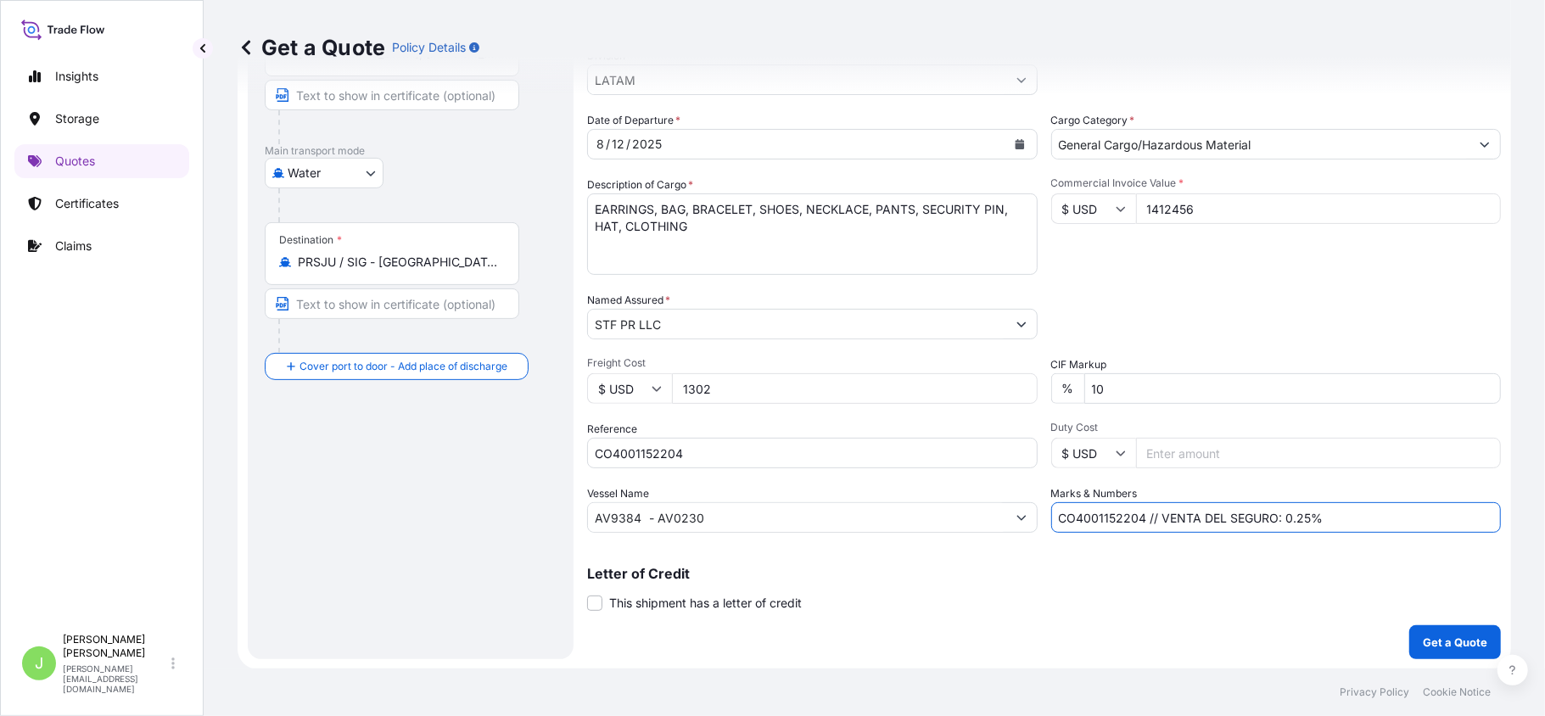
click at [1166, 448] on input "Duty Cost" at bounding box center [1319, 453] width 366 height 31
click at [1200, 207] on input "1412456" at bounding box center [1319, 208] width 366 height 31
type input "14124.56"
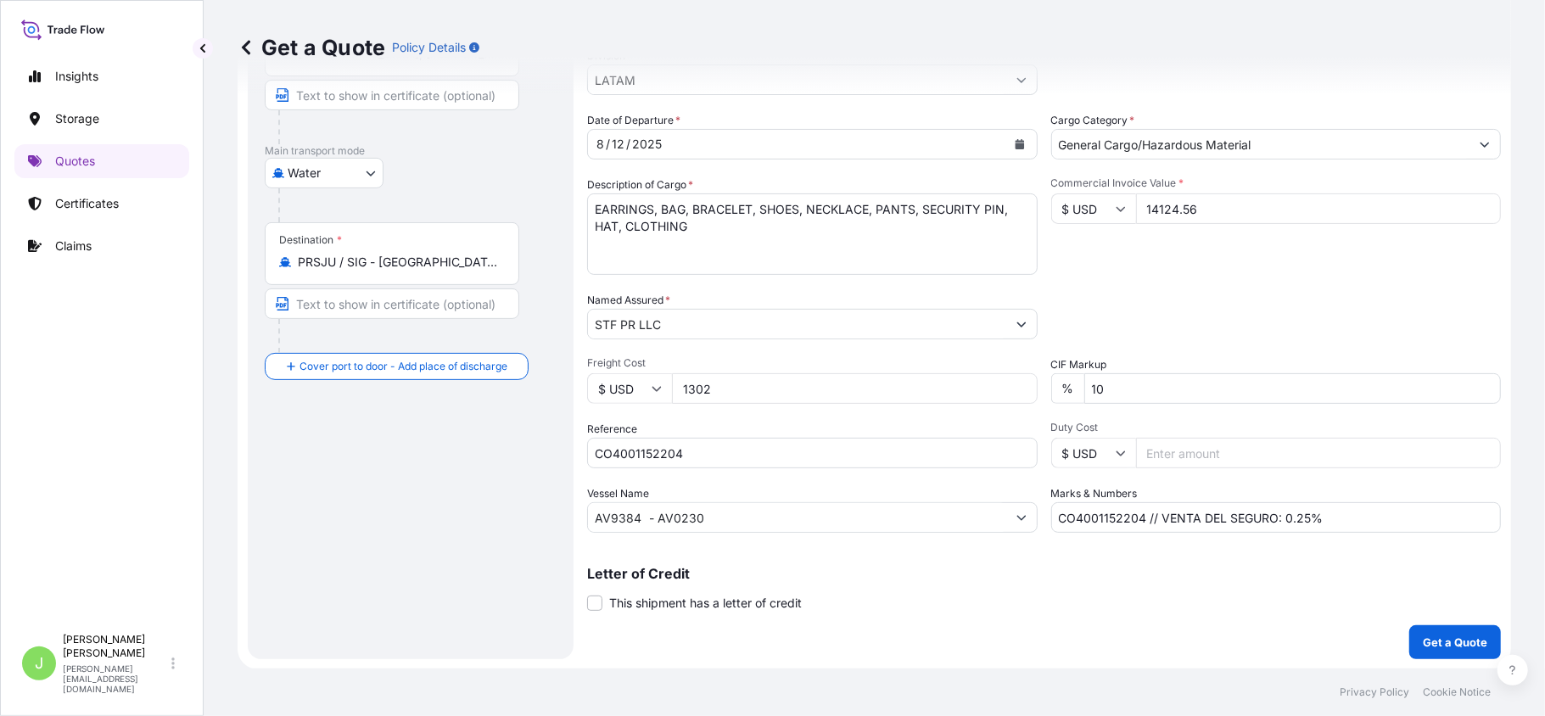
click at [1125, 309] on div "Packing Category Type to search a container mode Please select a primary mode o…" at bounding box center [1276, 316] width 451 height 48
click at [295, 164] on body "Insights Storage Quotes Certificates Claims J [PERSON_NAME] [PERSON_NAME][EMAIL…" at bounding box center [772, 358] width 1545 height 716
click at [300, 204] on div "Air" at bounding box center [324, 217] width 105 height 31
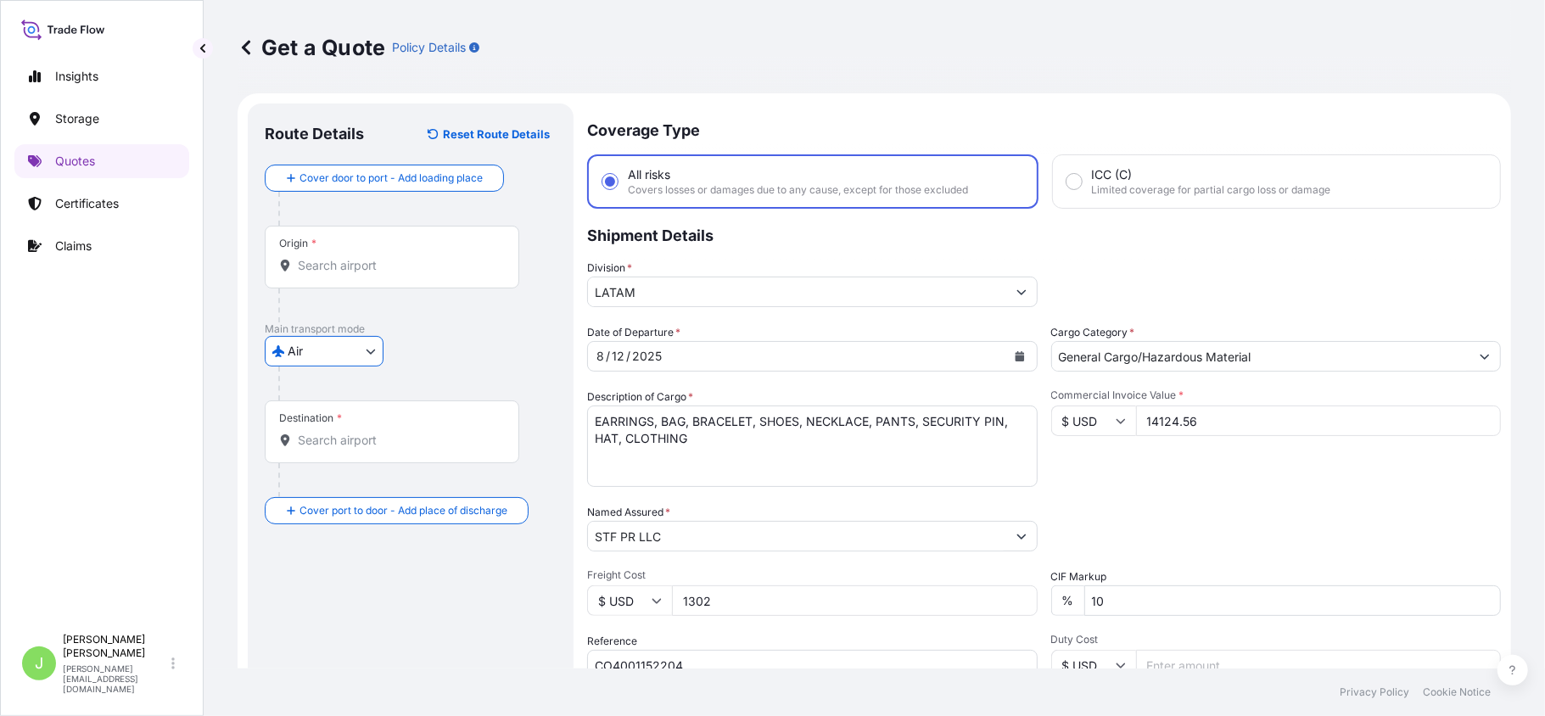
scroll to position [0, 0]
click at [317, 265] on input "Origin *" at bounding box center [398, 267] width 200 height 17
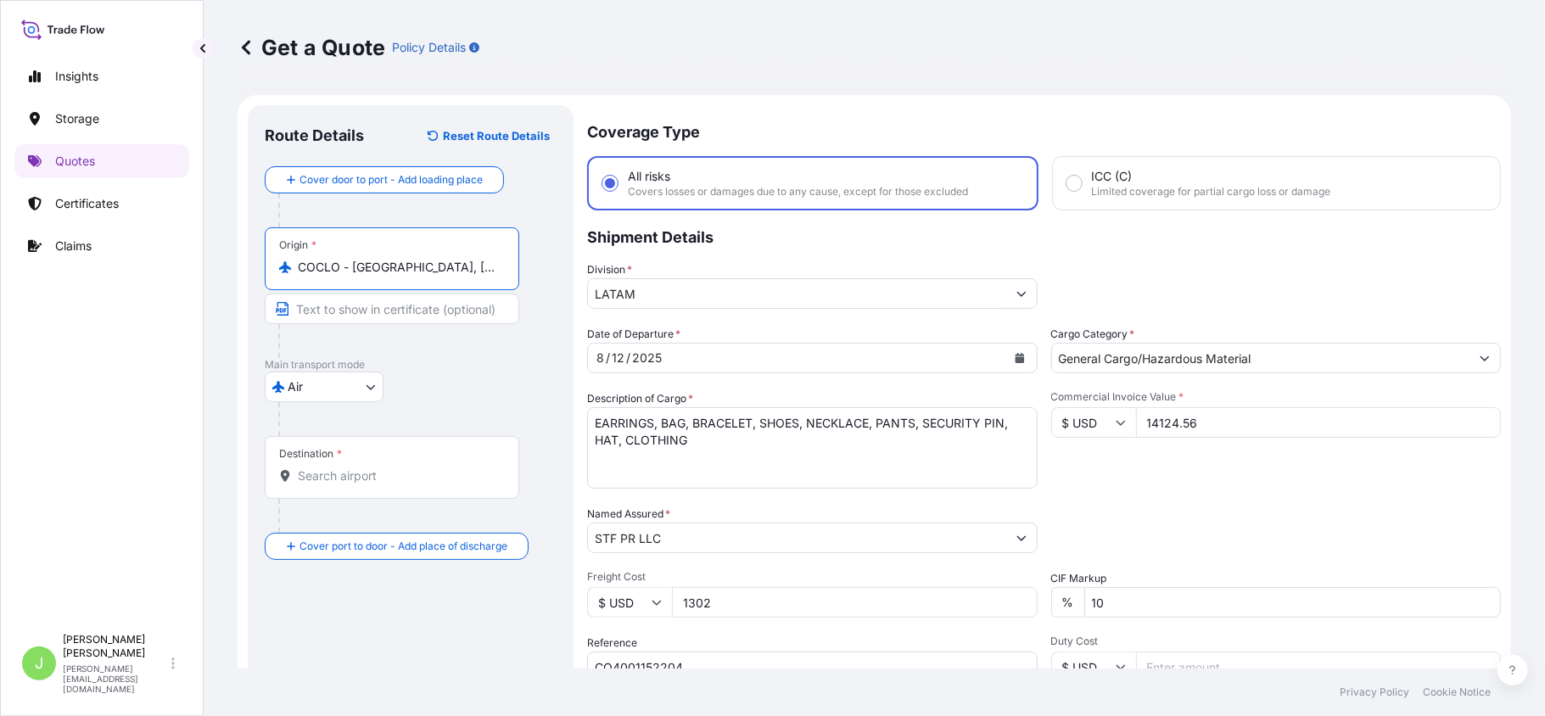
type input "COCLO - [GEOGRAPHIC_DATA], [GEOGRAPHIC_DATA]"
click at [365, 460] on div "Destination *" at bounding box center [392, 467] width 255 height 63
click at [365, 468] on input "Destination *" at bounding box center [398, 476] width 200 height 17
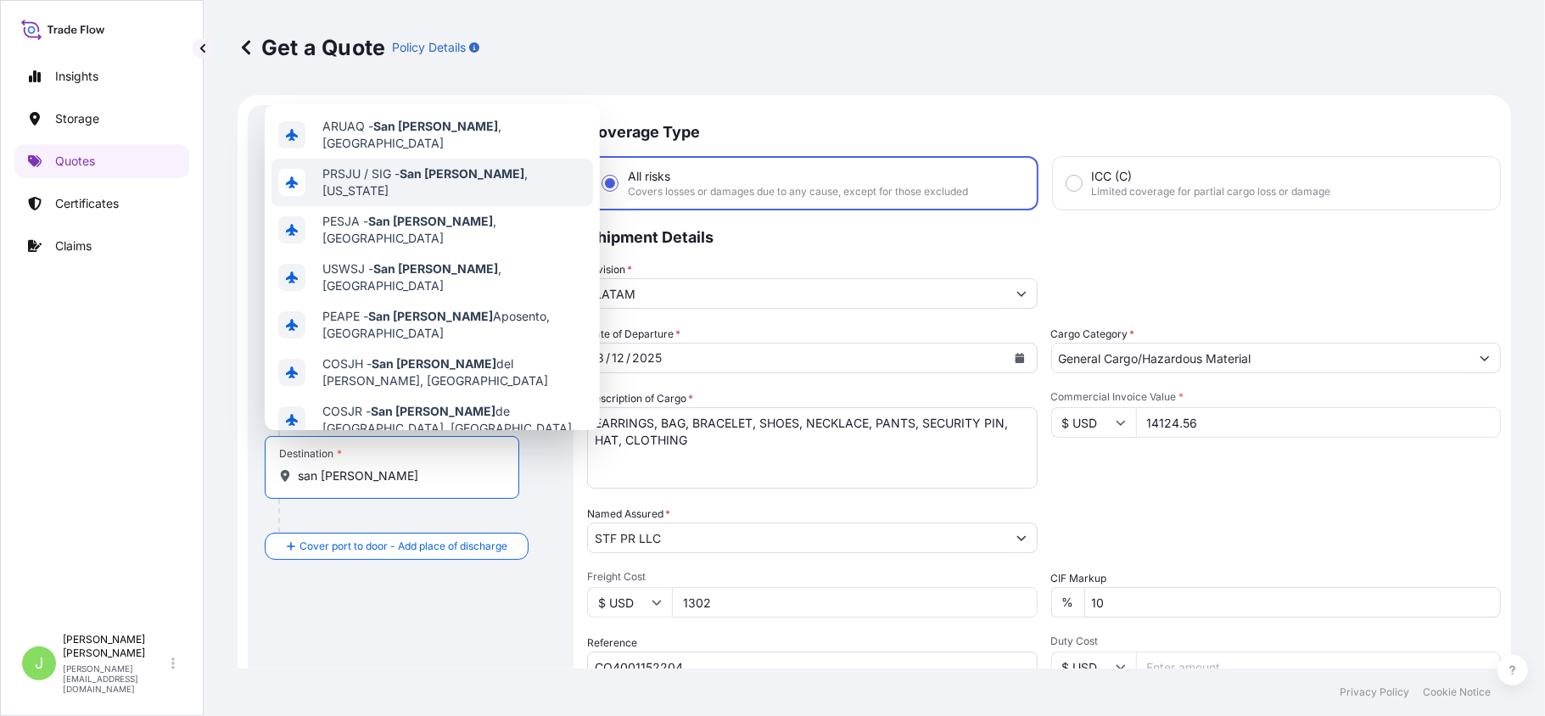
click at [408, 178] on span "PRSJU / SIG - [GEOGRAPHIC_DATA][PERSON_NAME] , [US_STATE]" at bounding box center [454, 182] width 264 height 34
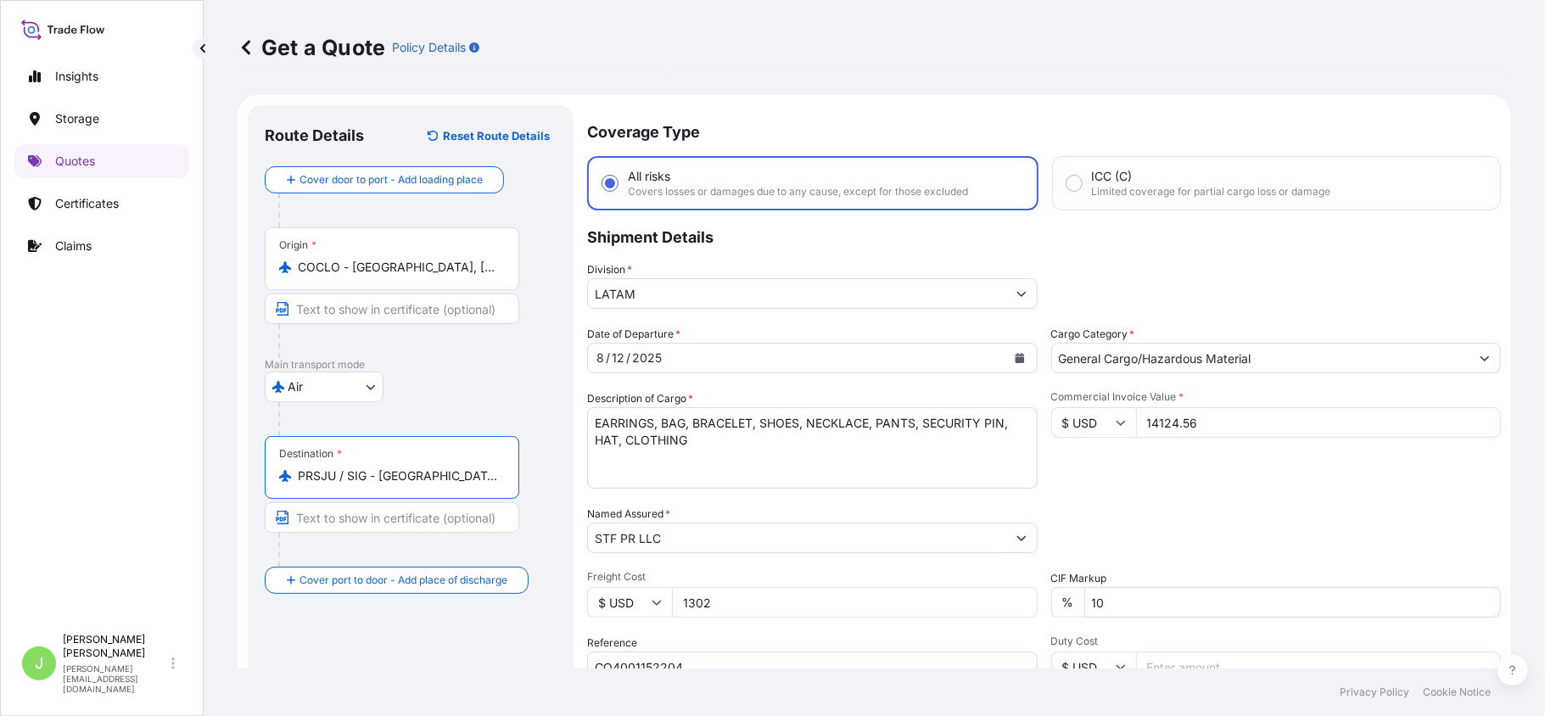
type input "PRSJU / SIG - [GEOGRAPHIC_DATA][PERSON_NAME], [US_STATE]"
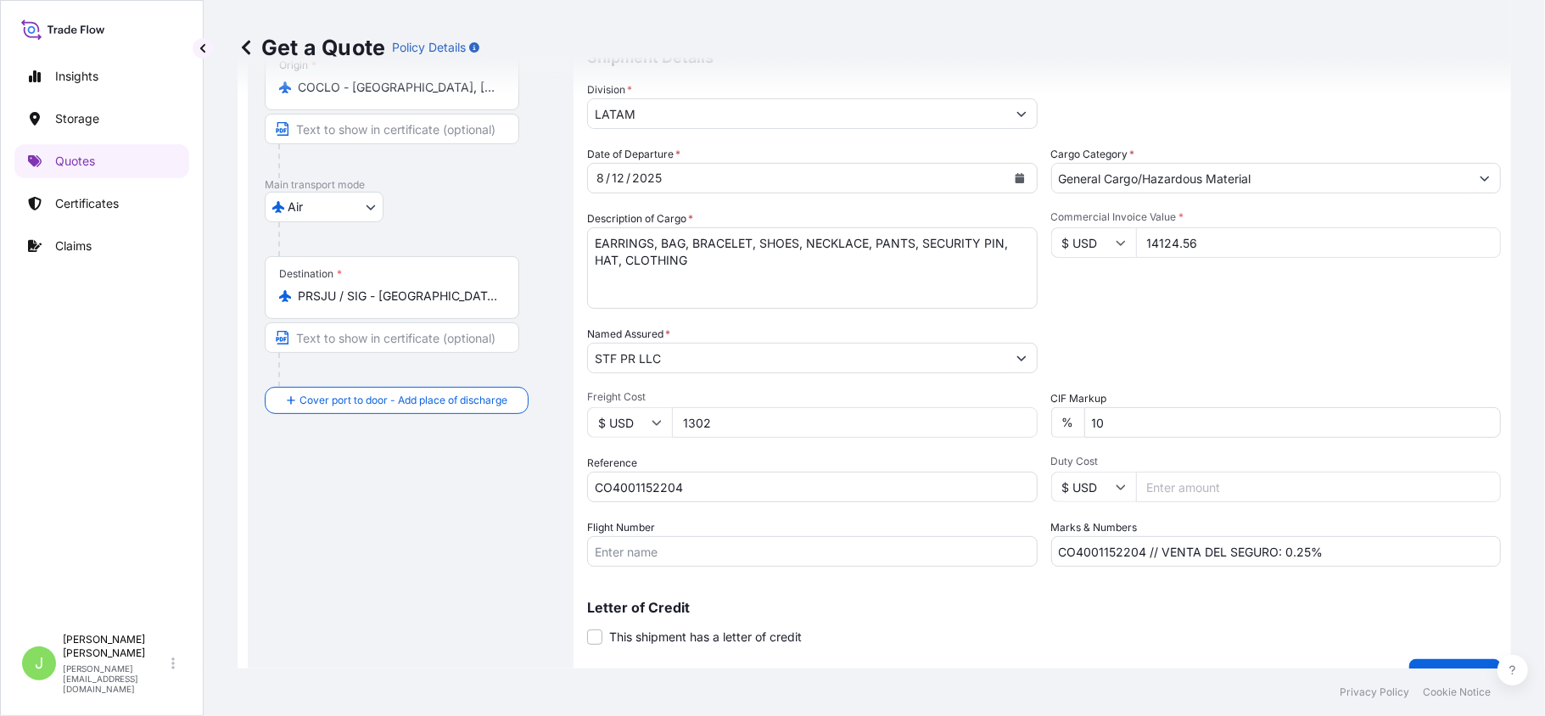
scroll to position [214, 0]
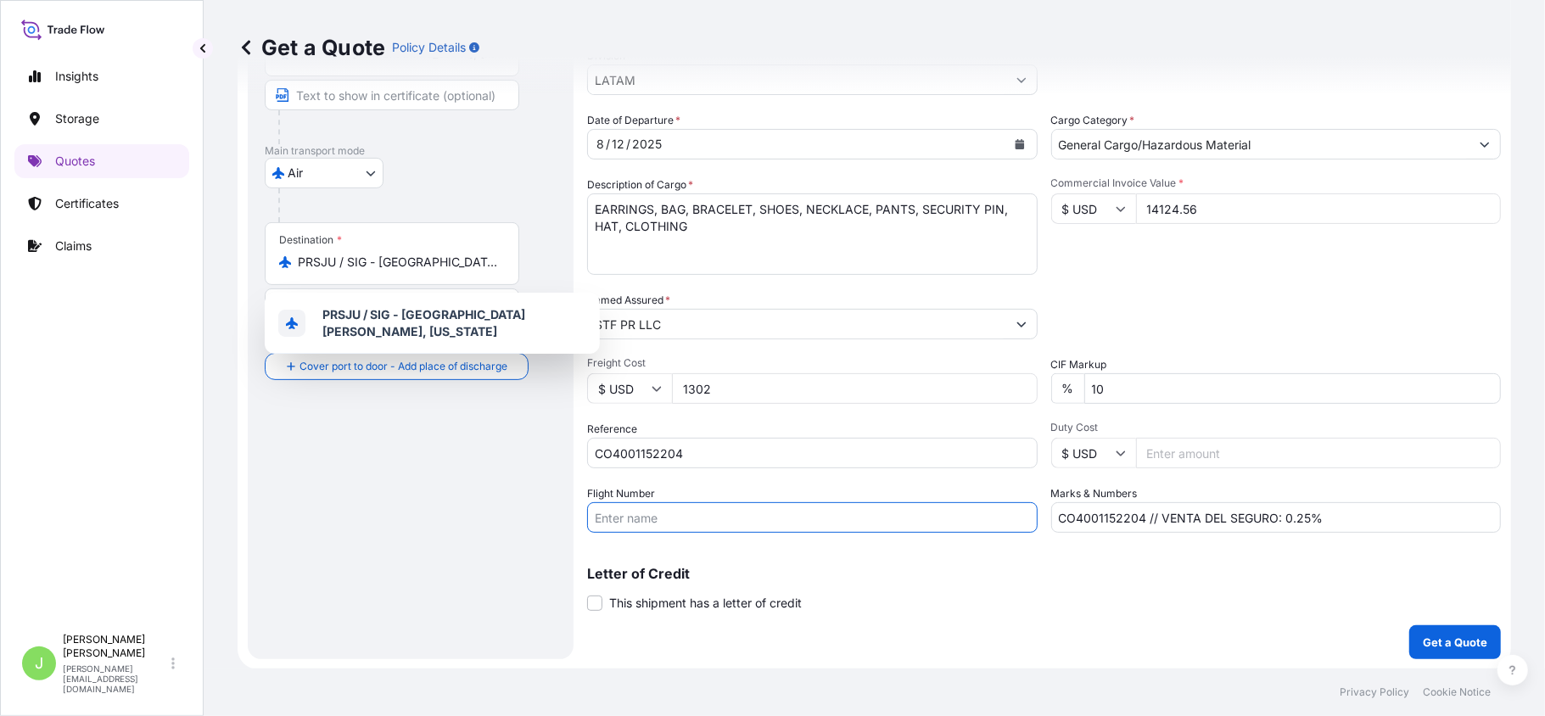
click at [660, 530] on input "Flight Number" at bounding box center [812, 517] width 451 height 31
paste input "AV9384 - AV0230"
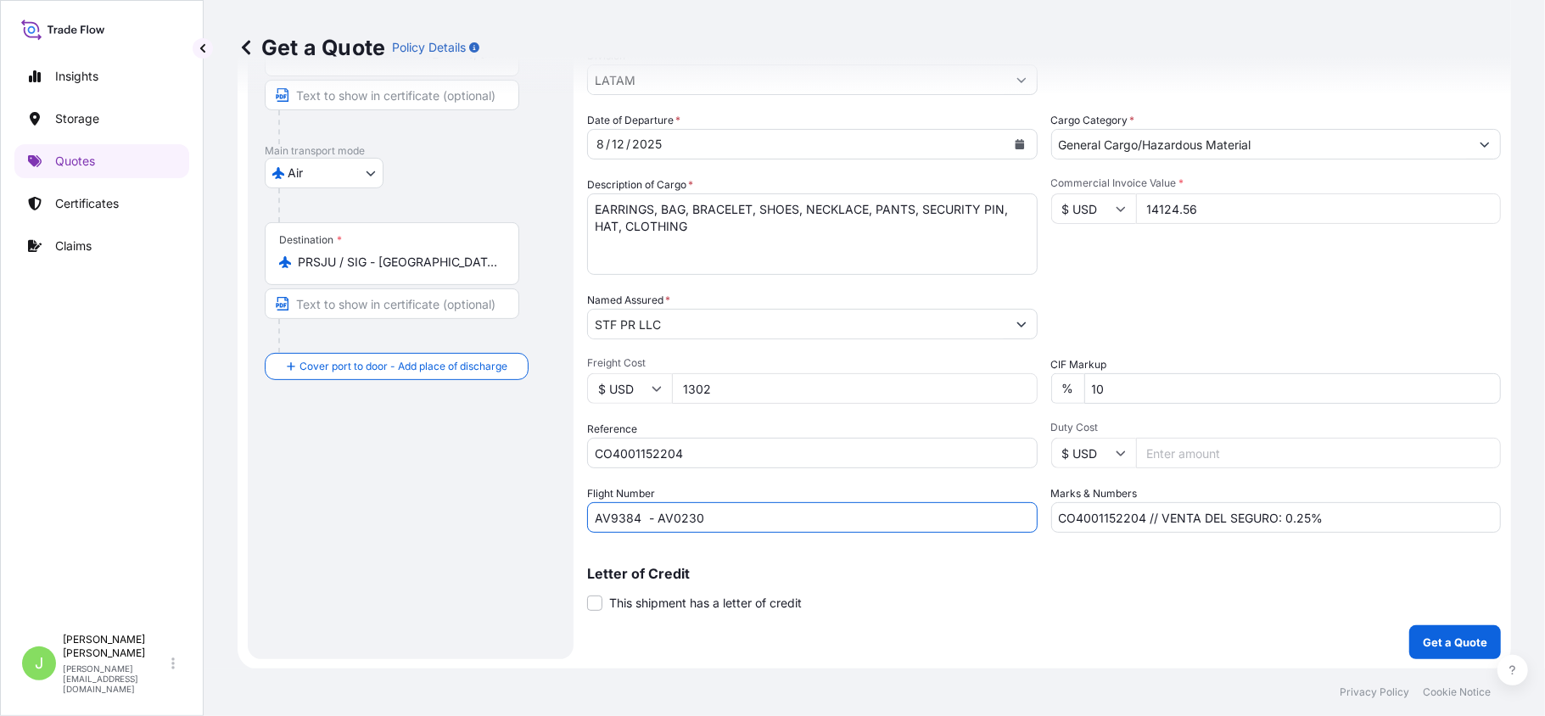
type input "AV9384 - AV0230"
click at [389, 565] on div "Route Details Reset Route Details Cover door to port - Add loading place Place …" at bounding box center [411, 275] width 292 height 734
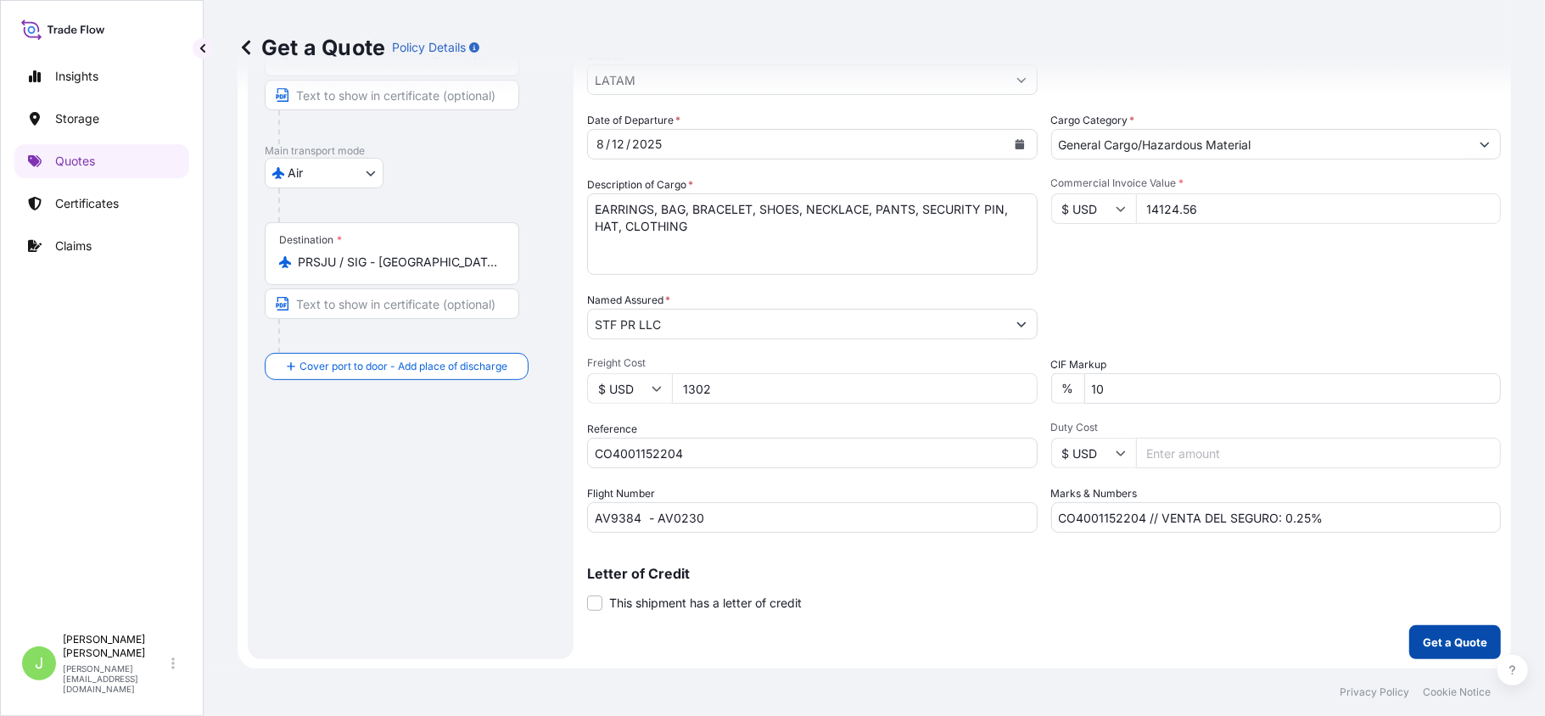
click at [1454, 638] on p "Get a Quote" at bounding box center [1455, 642] width 64 height 17
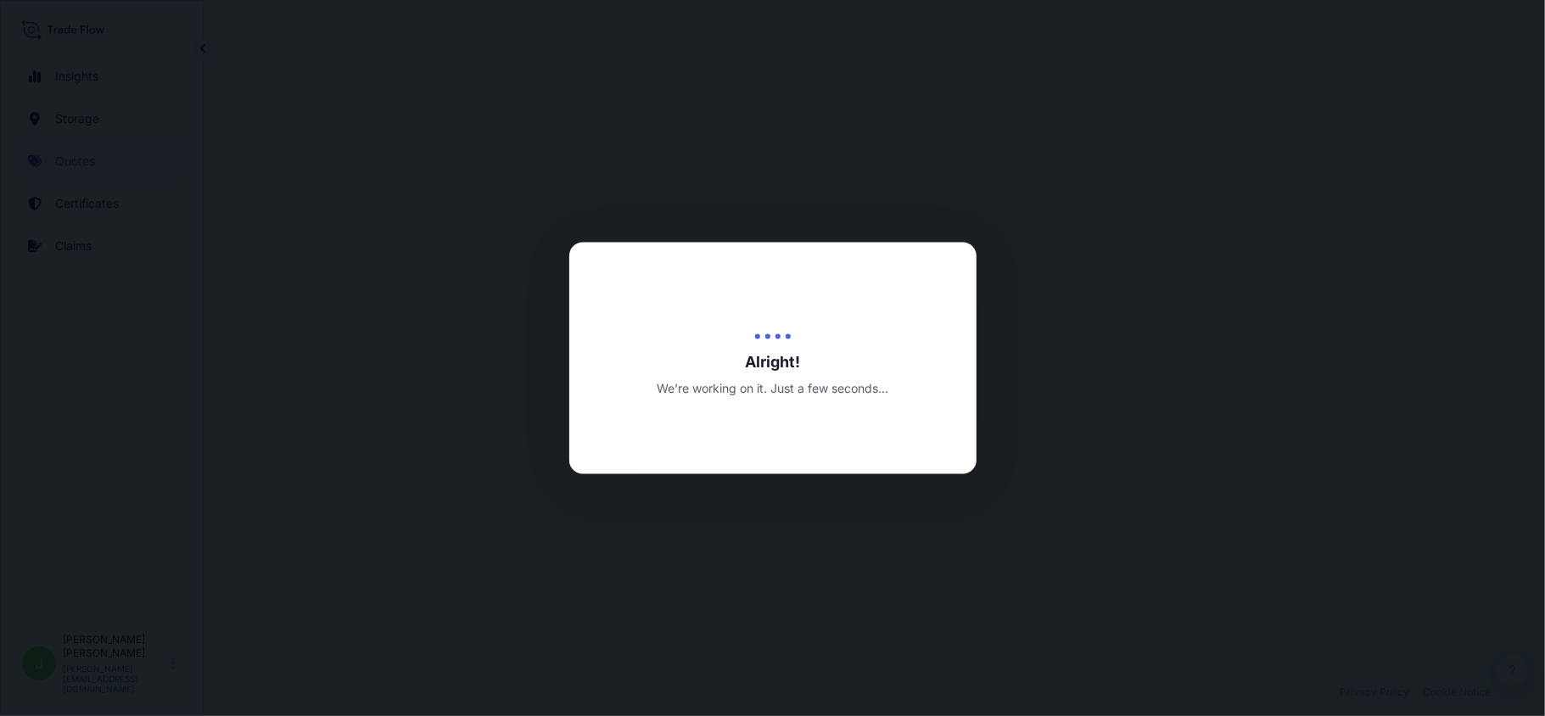
select select "Air"
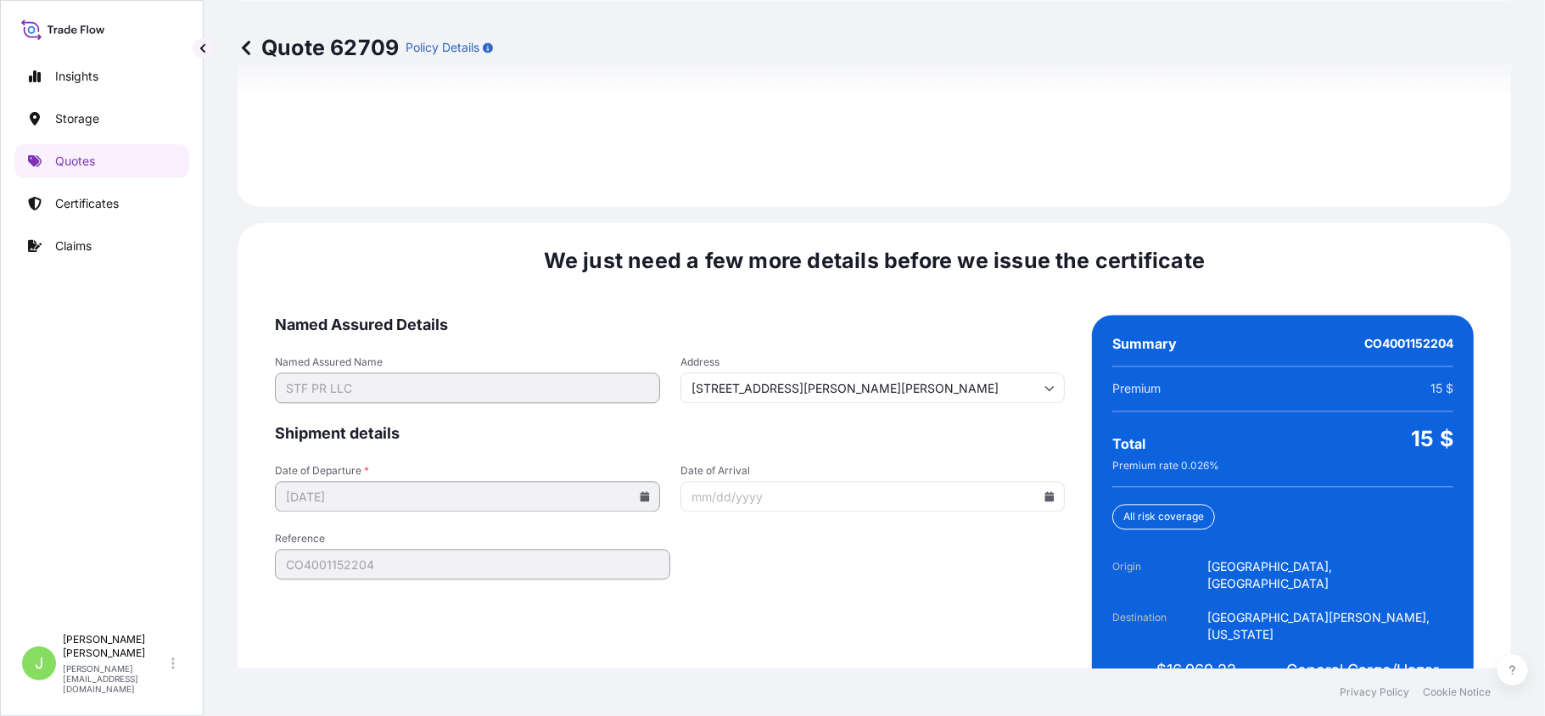
scroll to position [2502, 0]
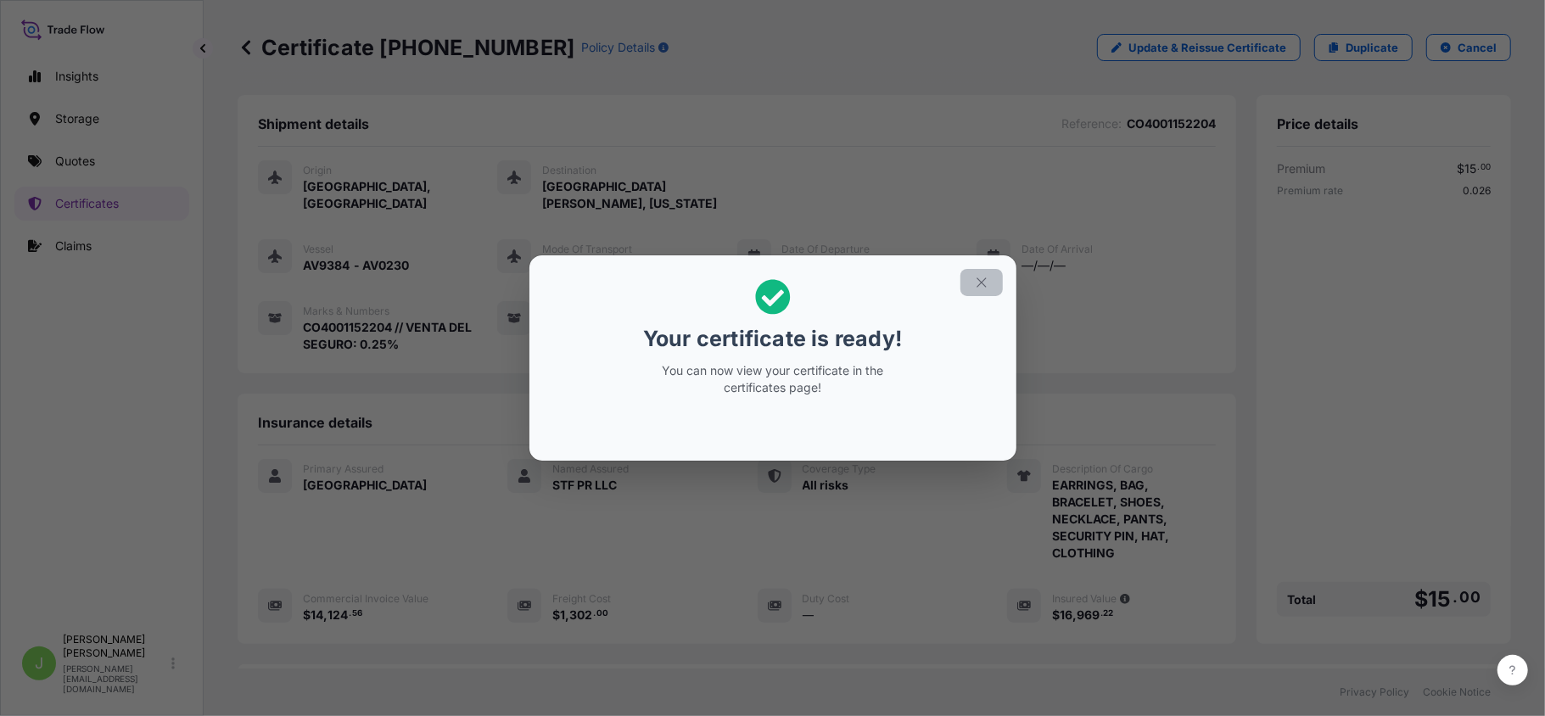
click at [991, 270] on button "button" at bounding box center [982, 282] width 42 height 27
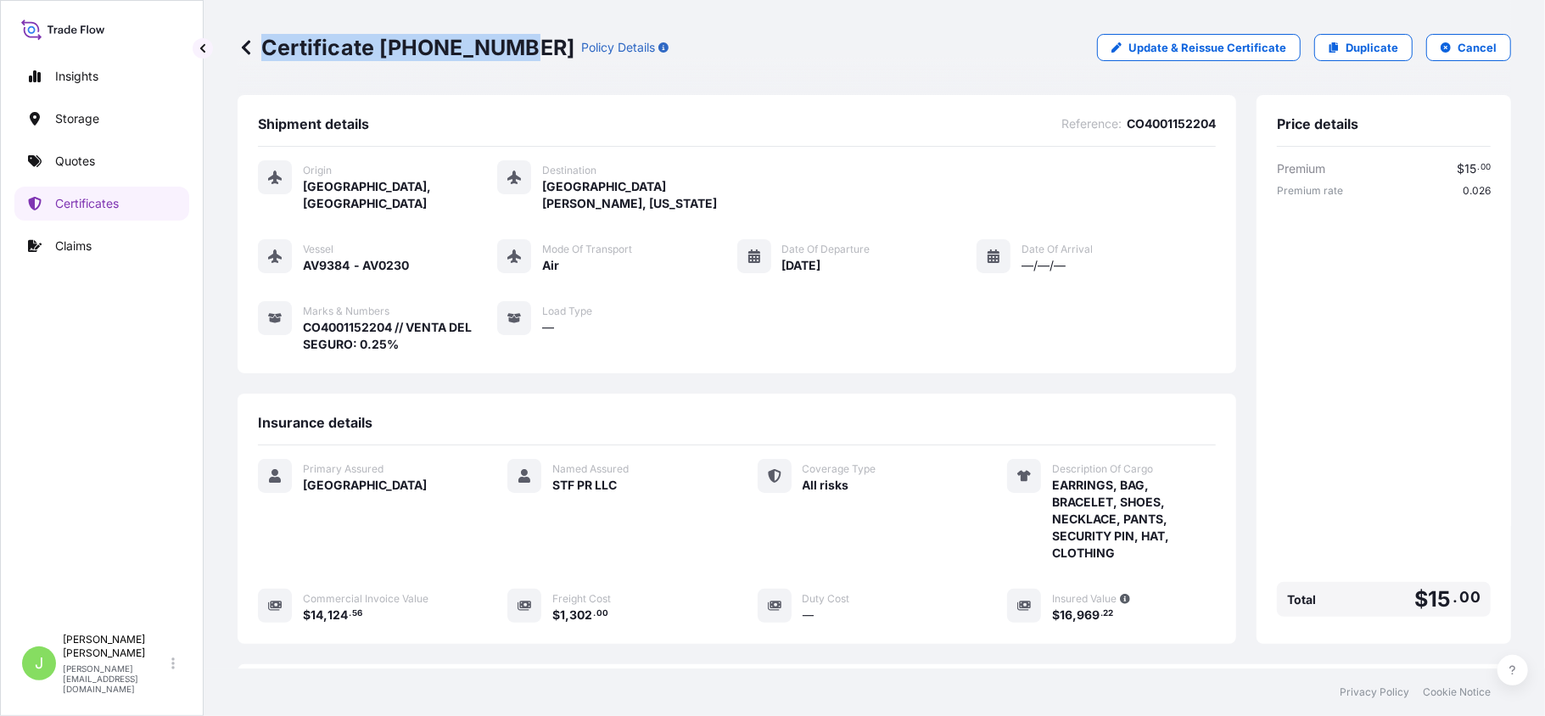
drag, startPoint x: 260, startPoint y: 48, endPoint x: 510, endPoint y: 59, distance: 250.5
click at [510, 59] on p "Certificate [PHONE_NUMBER]" at bounding box center [406, 47] width 337 height 27
copy p "Certificate [PHONE_NUMBER]"
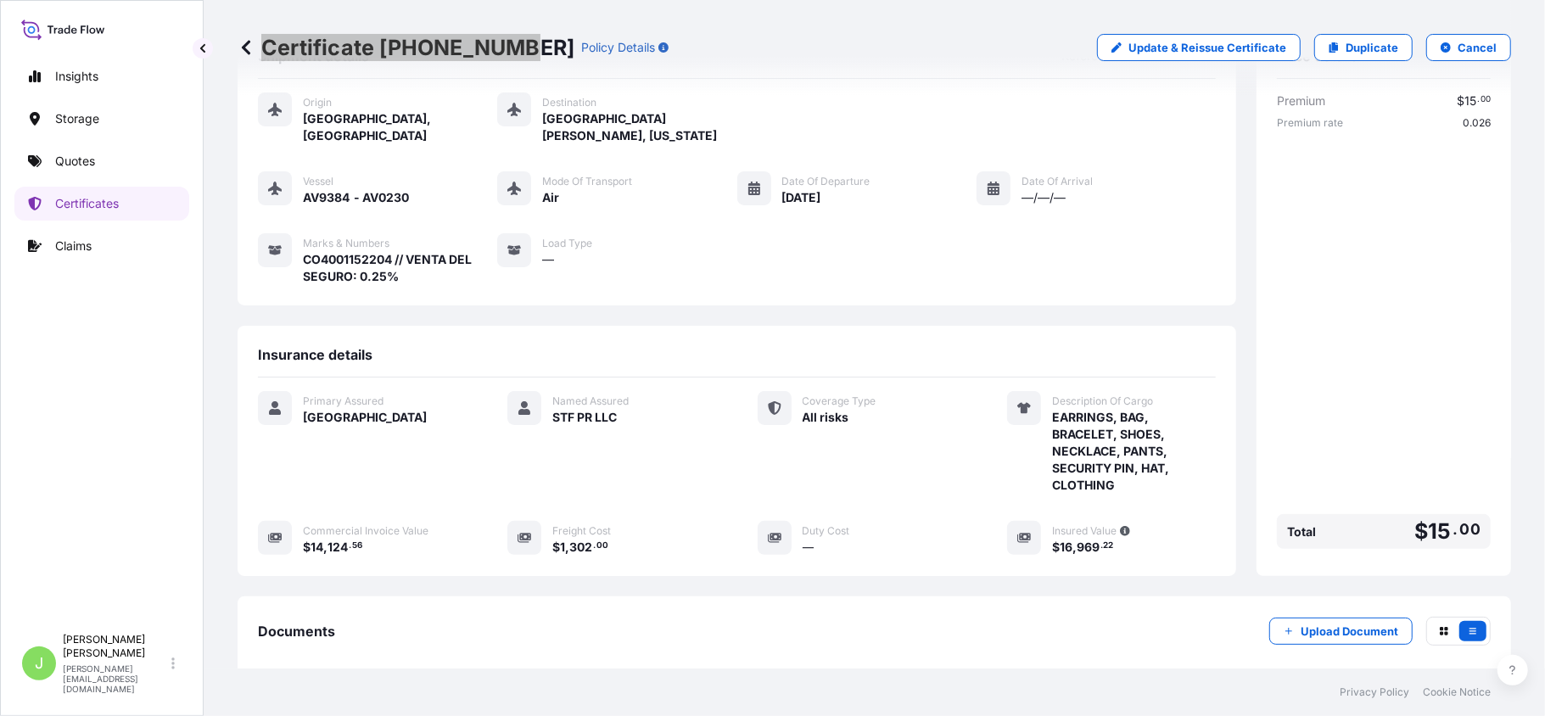
scroll to position [246, 0]
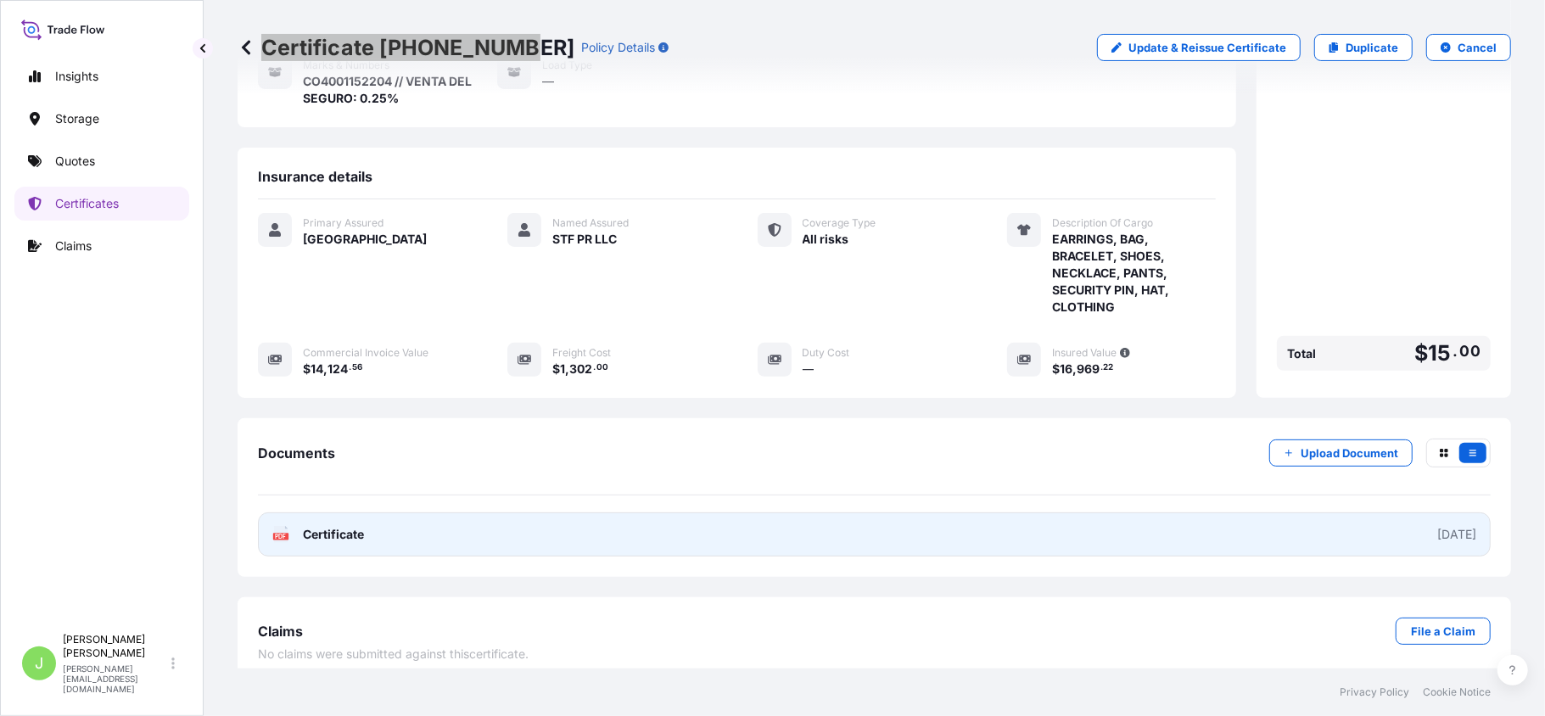
click at [370, 513] on link "PDF Certificate [DATE]" at bounding box center [874, 535] width 1233 height 44
